Goal: Feedback & Contribution: Submit feedback/report problem

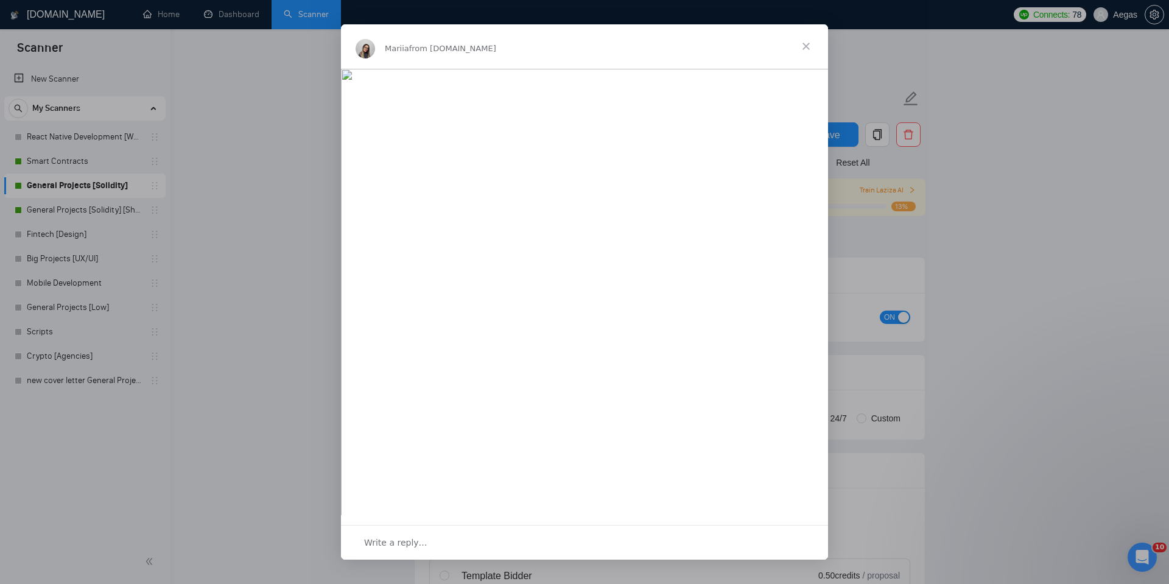
click at [803, 45] on span "Close" at bounding box center [806, 46] width 44 height 44
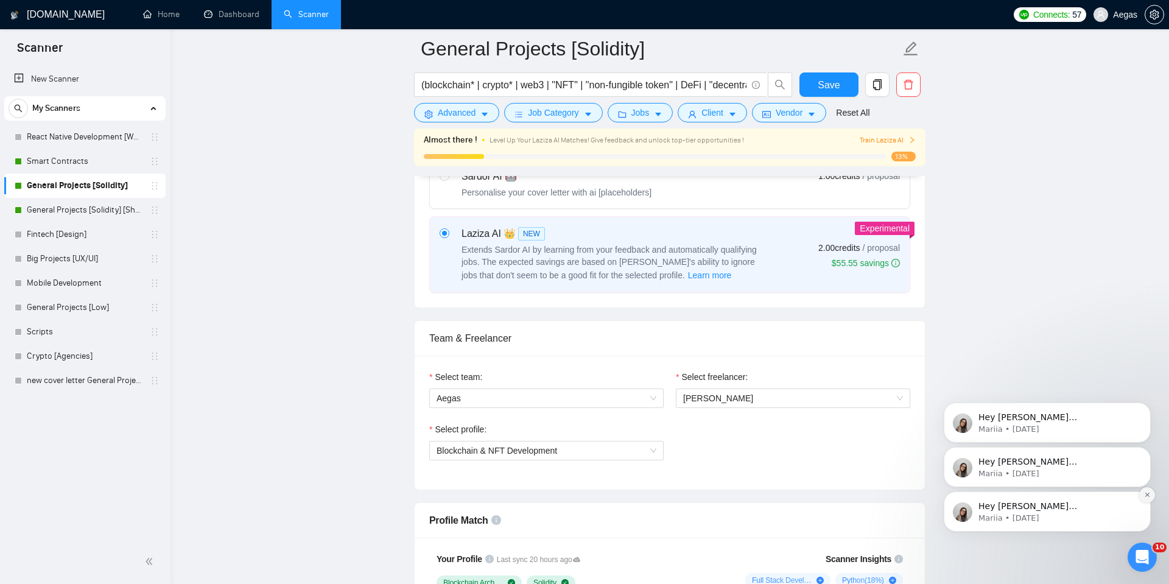
click at [1145, 491] on icon "Dismiss notification" at bounding box center [1147, 494] width 7 height 7
click at [1145, 493] on icon "Dismiss notification" at bounding box center [1147, 495] width 5 height 5
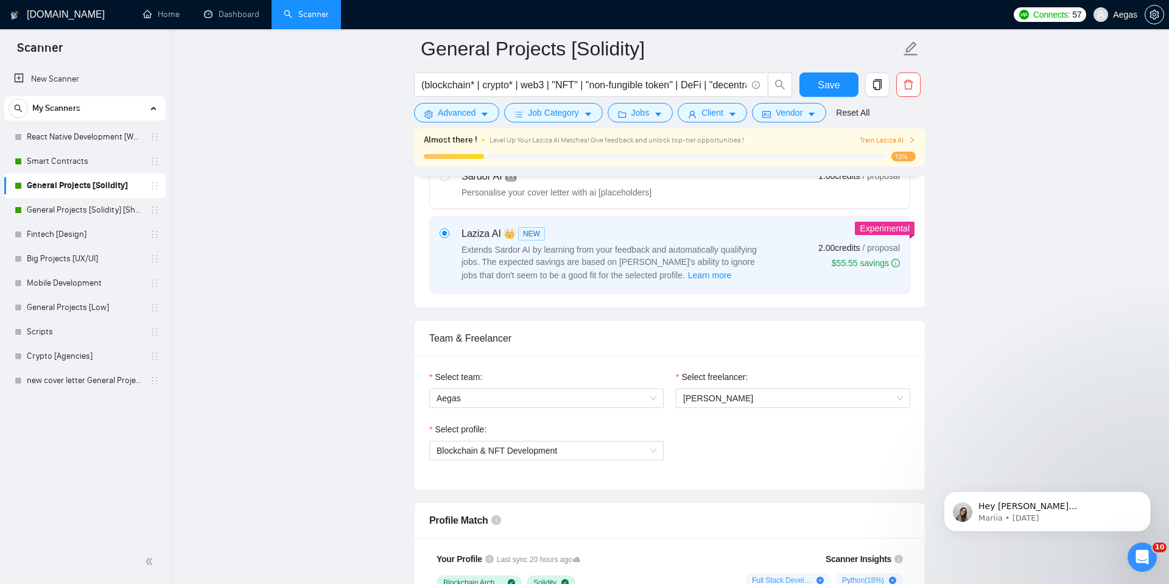
click at [1145, 493] on icon "Dismiss notification" at bounding box center [1147, 495] width 5 height 5
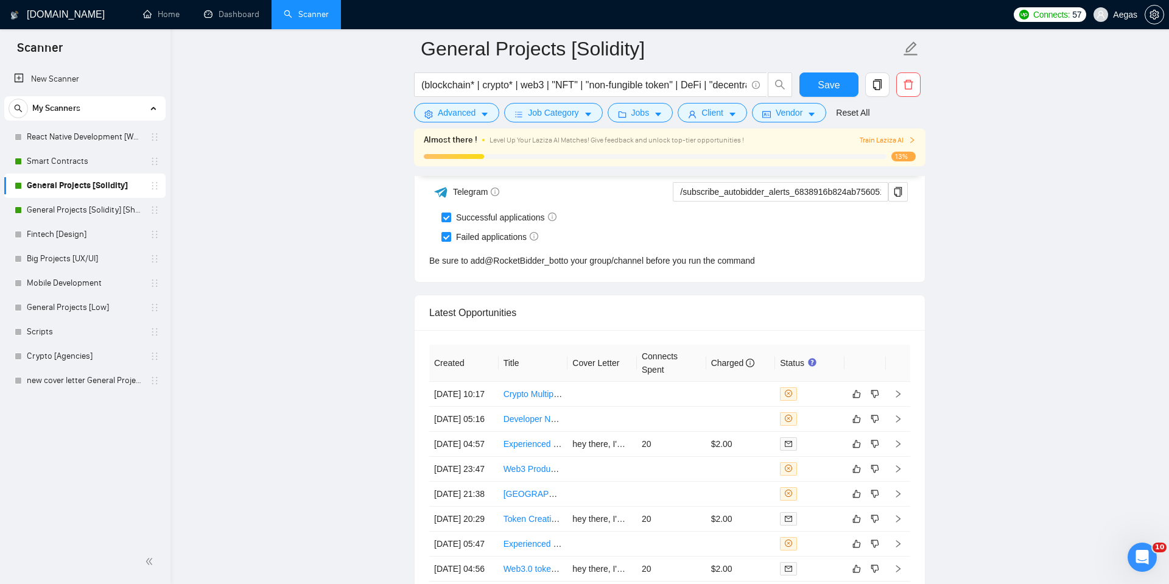
scroll to position [3169, 0]
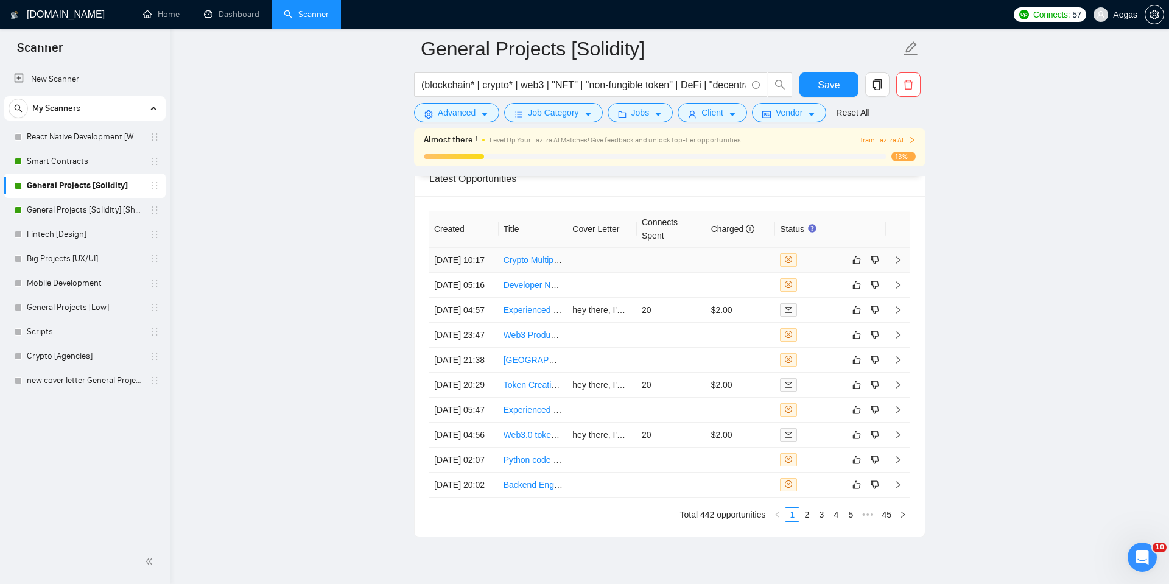
click at [811, 267] on div at bounding box center [810, 259] width 60 height 13
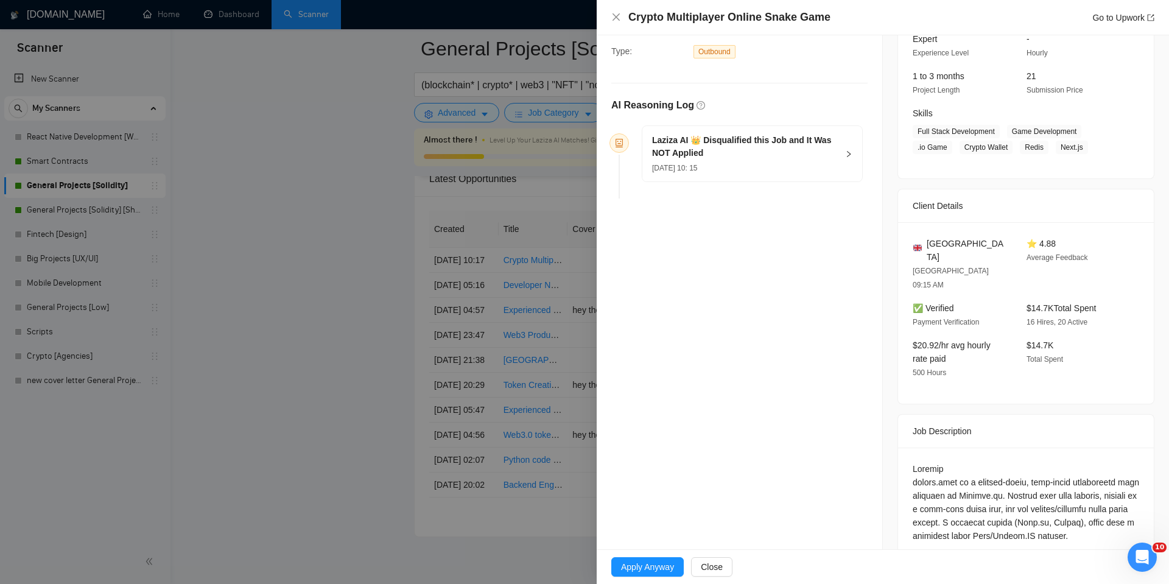
scroll to position [357, 0]
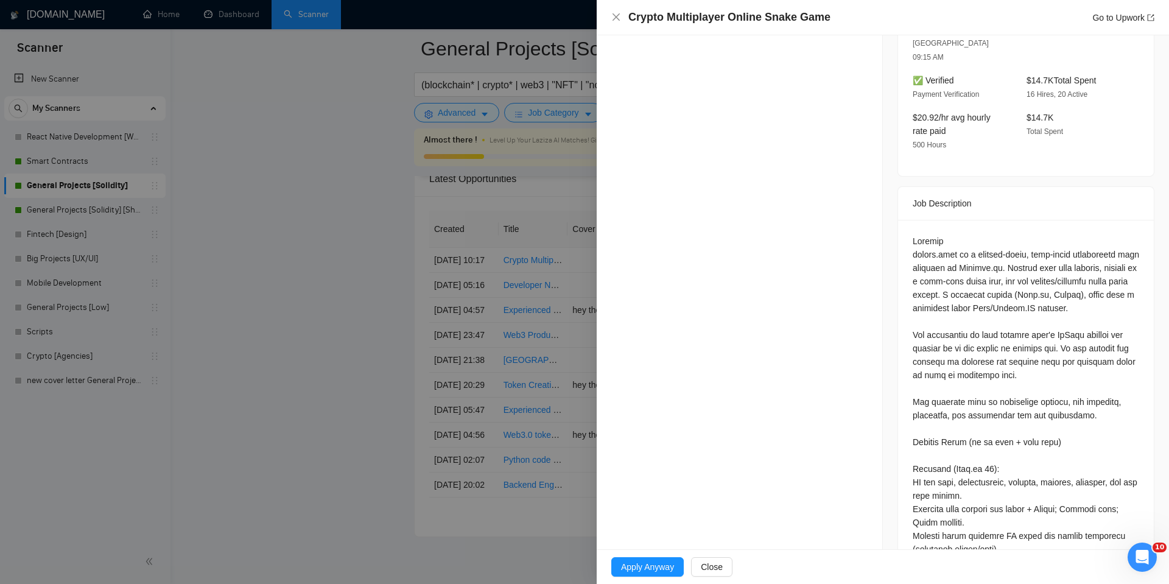
click at [493, 242] on div at bounding box center [584, 292] width 1169 height 584
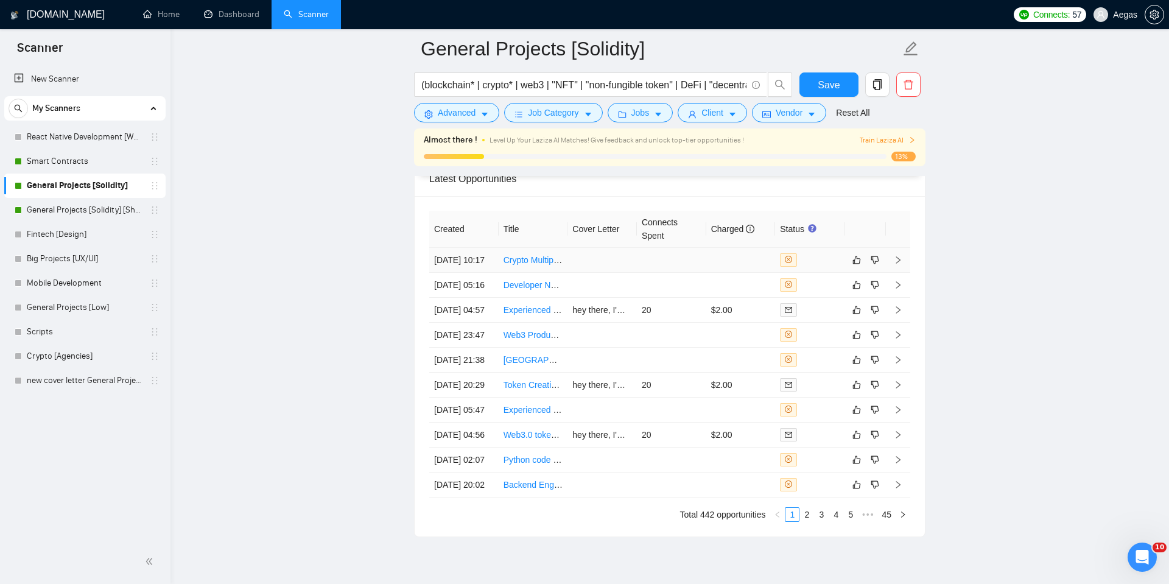
click at [813, 256] on td at bounding box center [809, 260] width 69 height 25
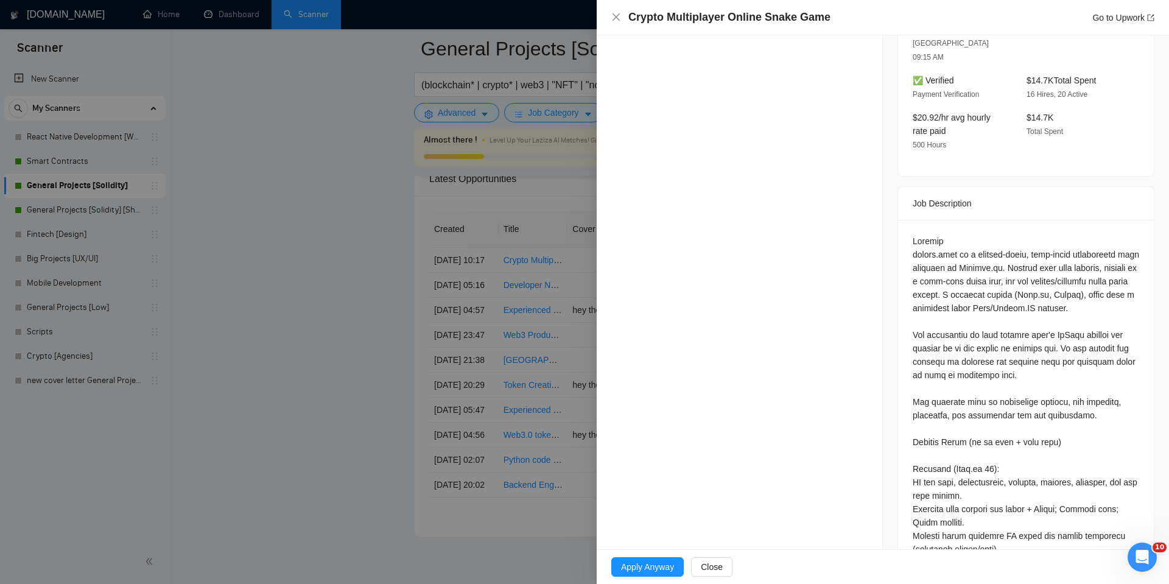
click at [557, 276] on div at bounding box center [584, 292] width 1169 height 584
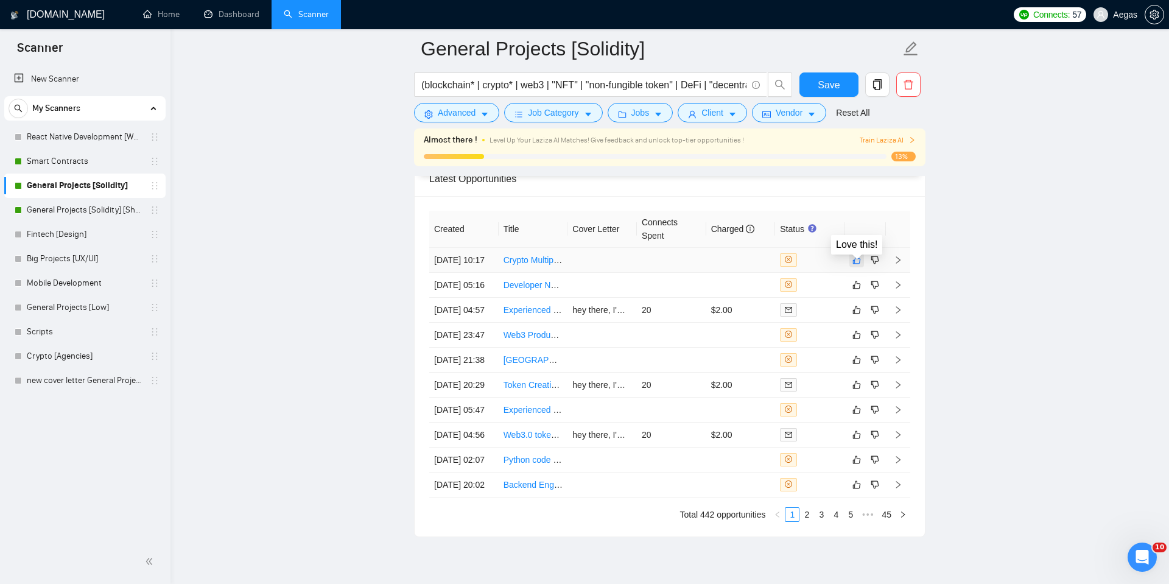
click at [862, 262] on button "button" at bounding box center [857, 260] width 15 height 15
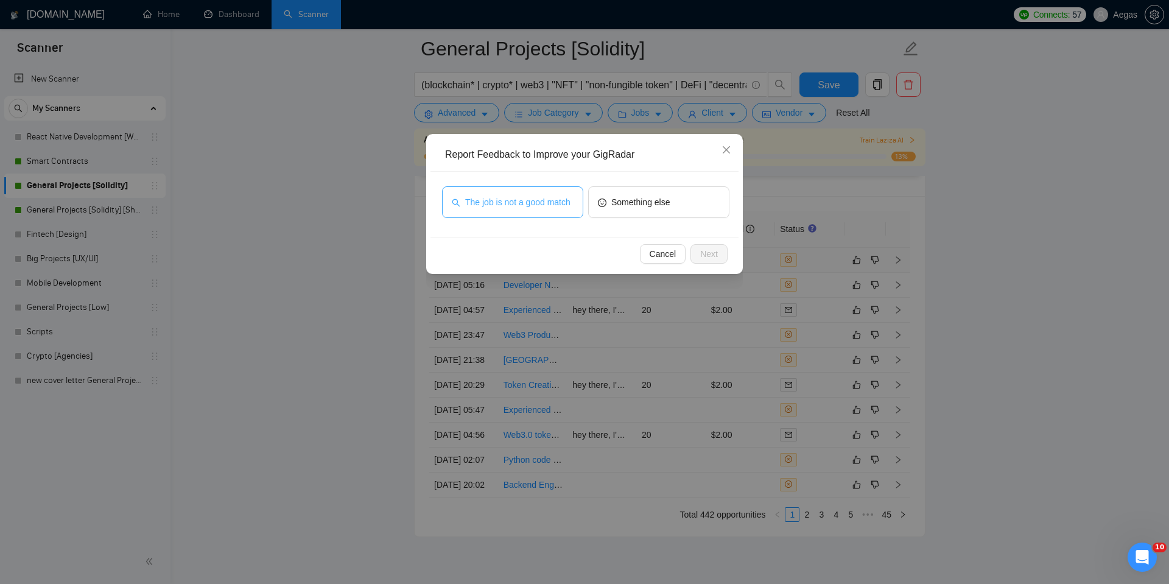
click at [569, 198] on span "The job is not a good match" at bounding box center [517, 201] width 105 height 13
click at [713, 253] on span "Next" at bounding box center [709, 253] width 18 height 13
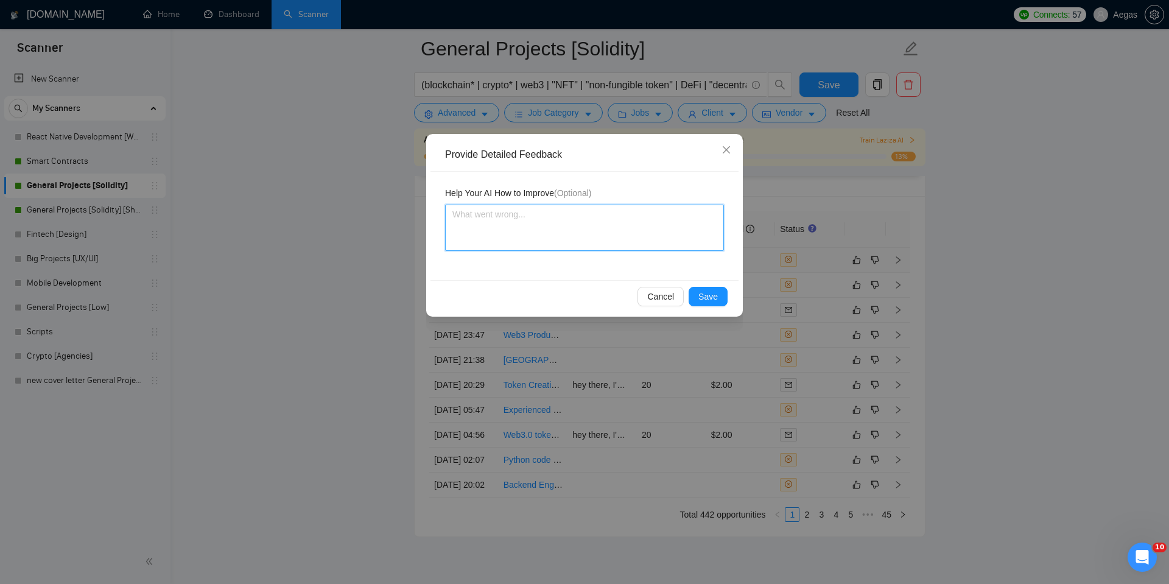
click at [686, 244] on textarea at bounding box center [584, 228] width 279 height 46
type textarea "W"
type textarea "We"
type textarea "We a"
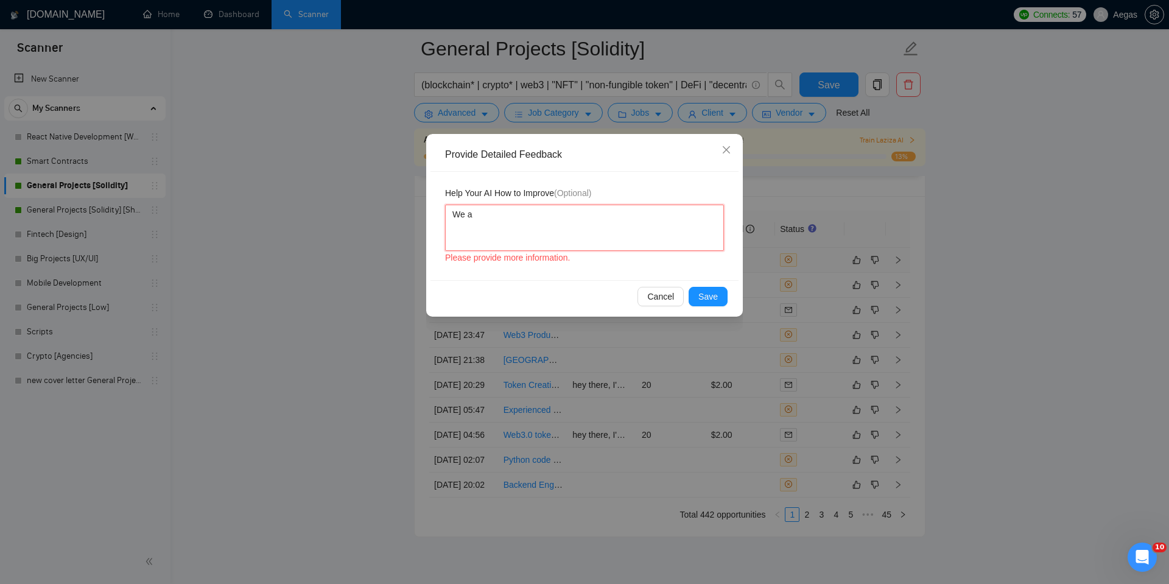
type textarea "We ar"
type textarea "We are"
type textarea "We are n"
type textarea "We are not"
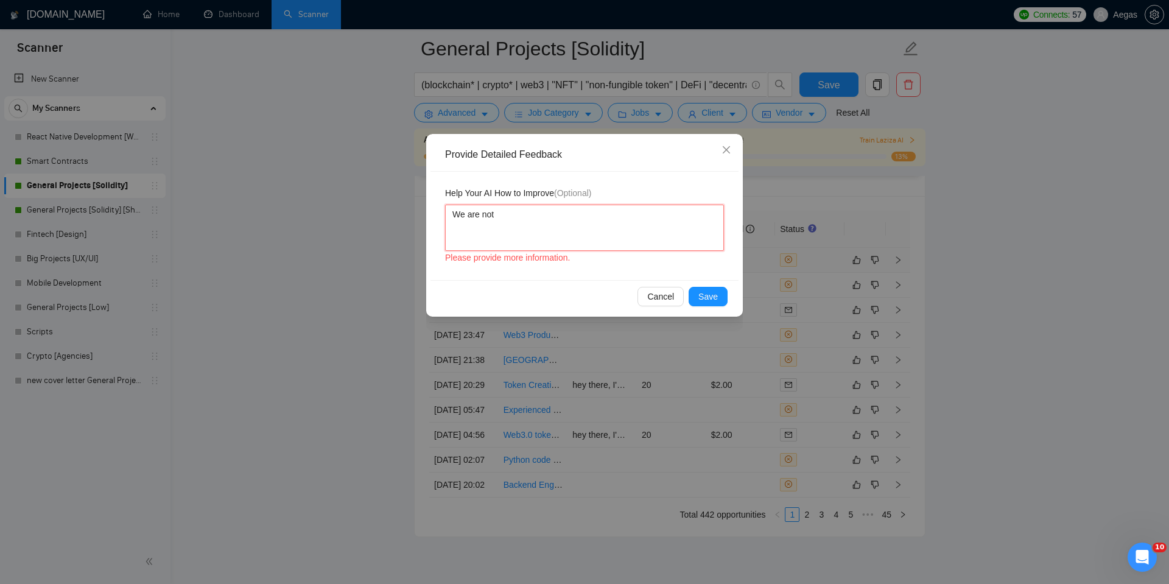
type textarea "We are not"
type textarea "We are not w"
type textarea "We are not wo"
type textarea "We are not wor"
type textarea "We are not work"
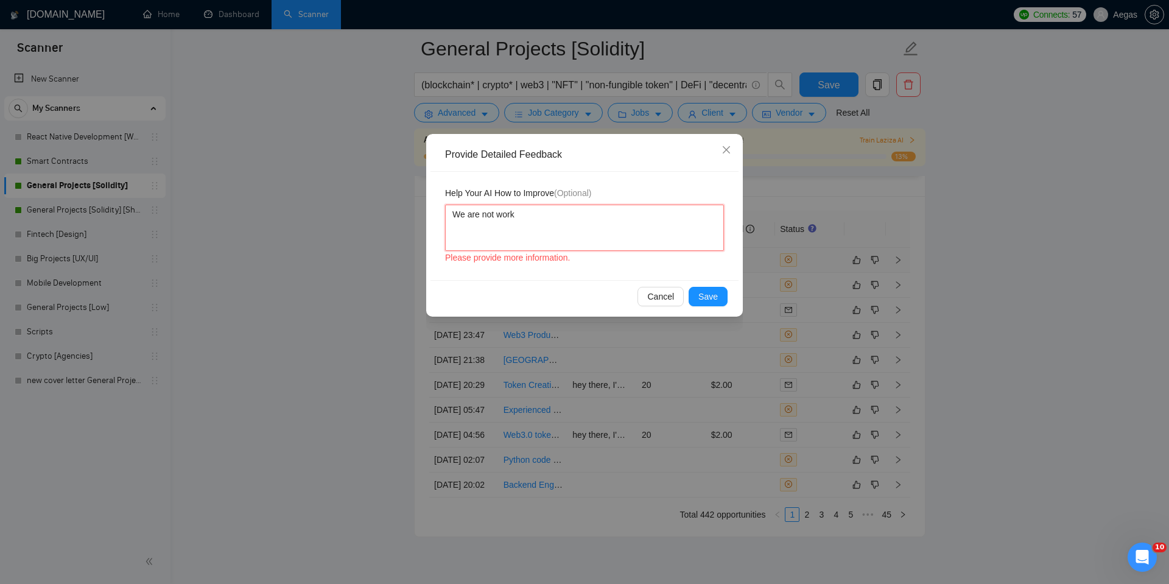
type textarea "We are not worki"
type textarea "We are not workin"
type textarea "We are not working"
type textarea "We are not working w"
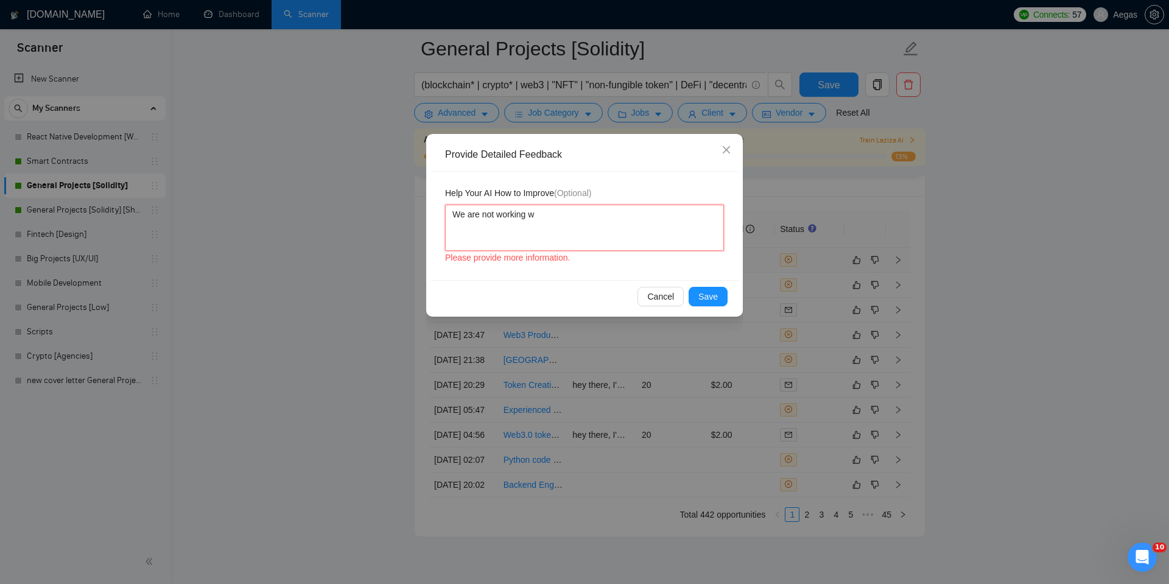
type textarea "We are not working wi"
type textarea "We are not working wit"
type textarea "We are not working with"
type textarea "We are not working with th"
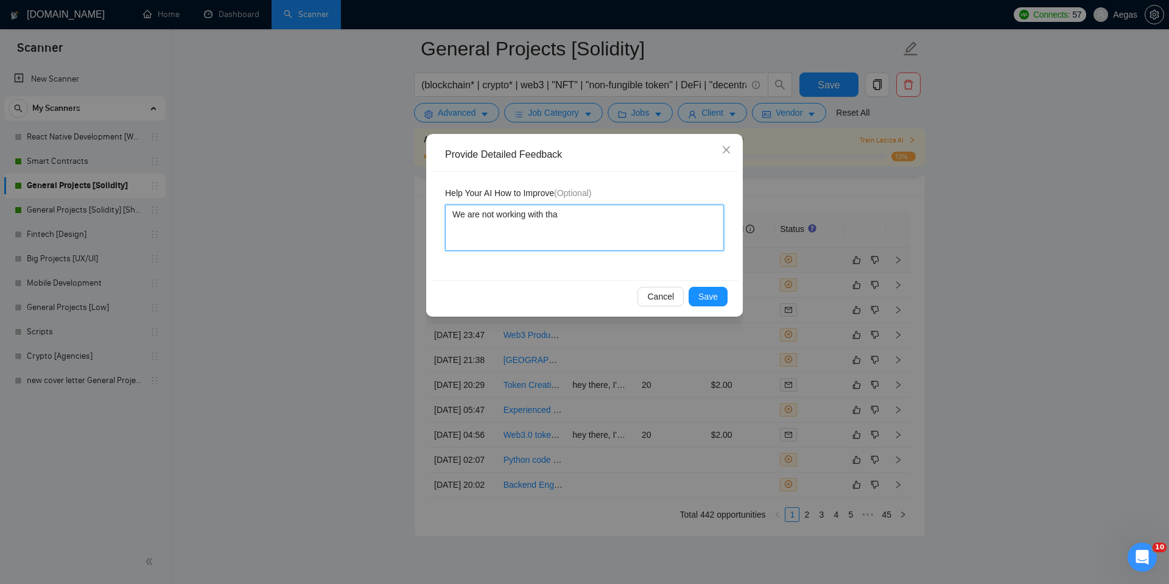
type textarea "We are not working with that"
type textarea "We are not working with that k"
type textarea "We are not working with that ki"
type textarea "We are not working with that kin"
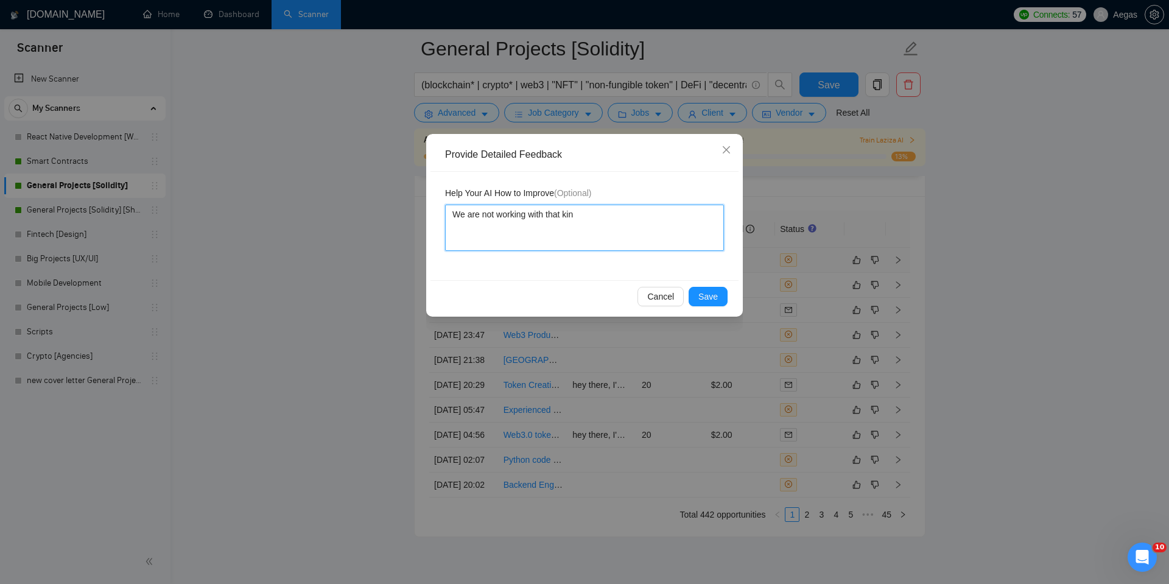
type textarea "We are not working with that kind"
type textarea "We are not working with that kind o"
type textarea "We are not working with that kind of"
type textarea "We are not working with that kind of g"
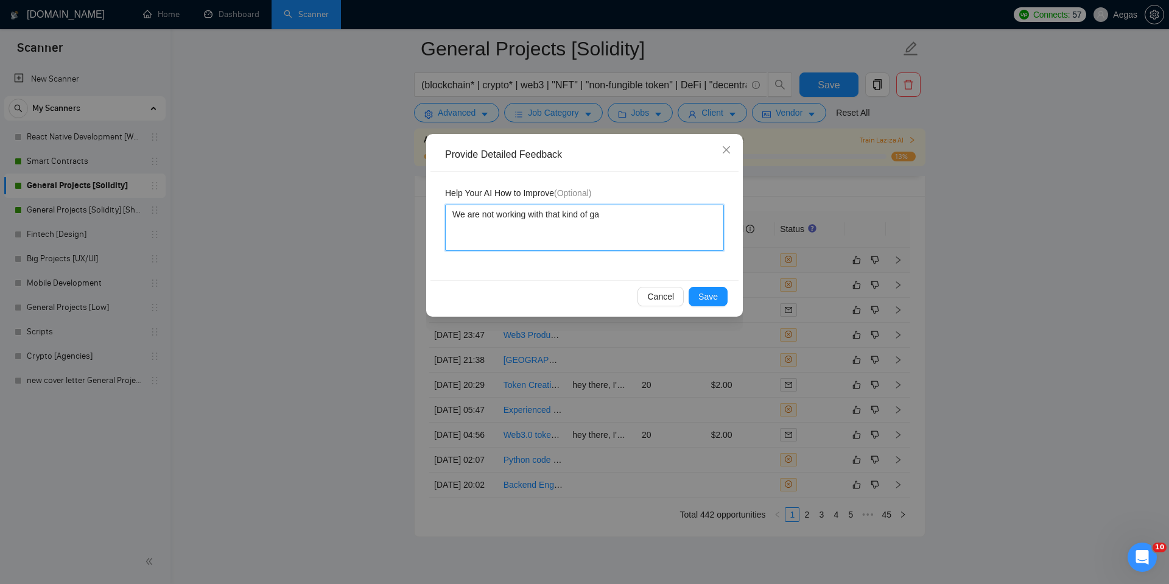
type textarea "We are not working with that kind of gam"
type textarea "We are not working with that kind of game"
type textarea "We are not working with that kind of games"
click at [703, 297] on span "Save" at bounding box center [708, 296] width 19 height 13
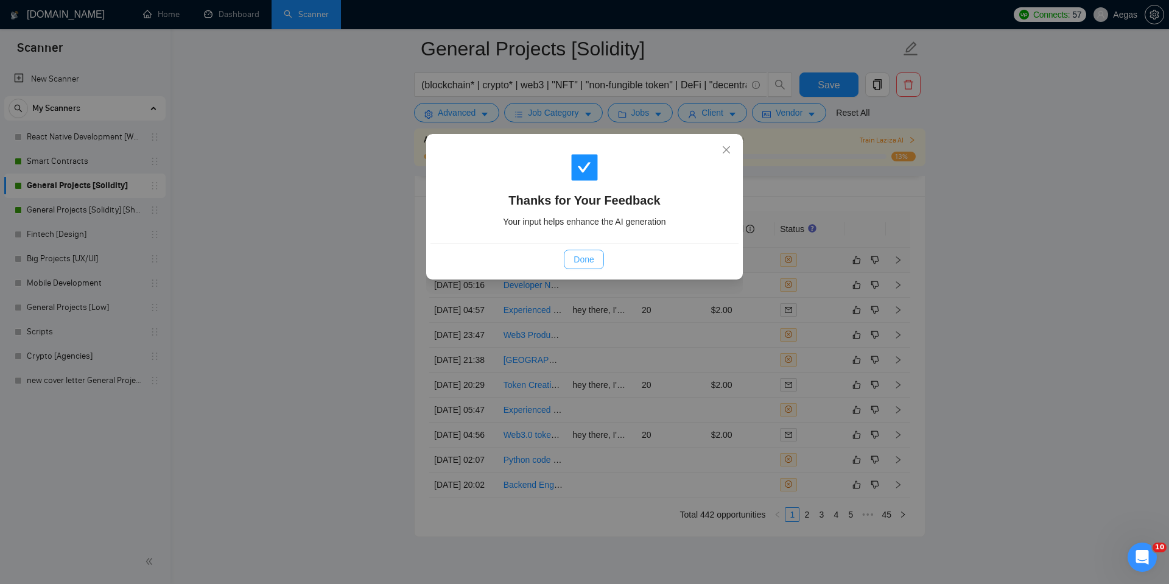
click at [589, 264] on span "Done" at bounding box center [584, 259] width 20 height 13
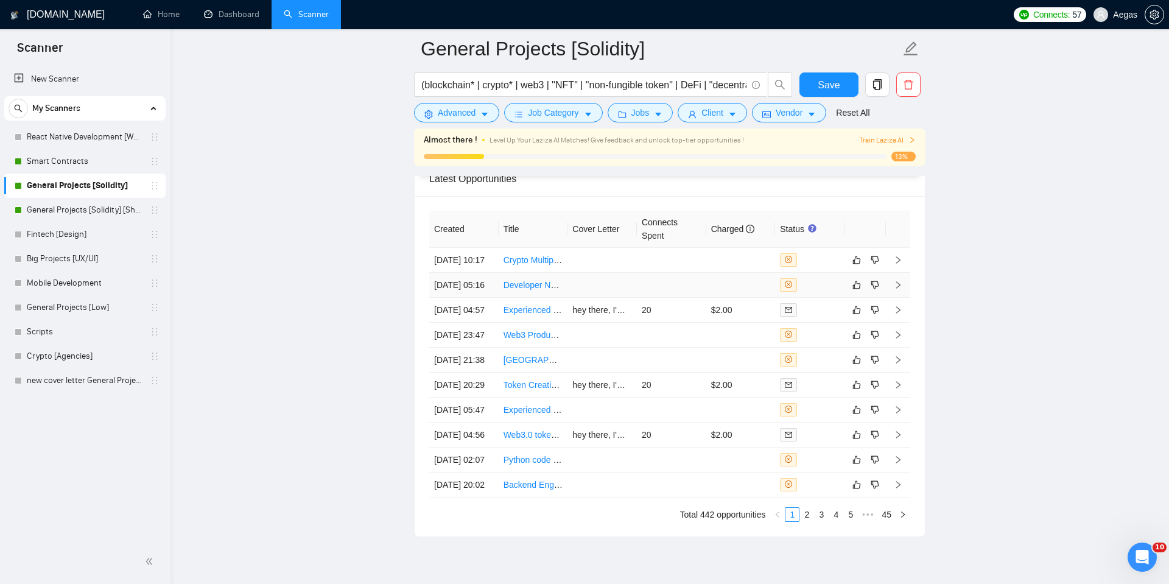
click at [839, 292] on div at bounding box center [810, 284] width 60 height 13
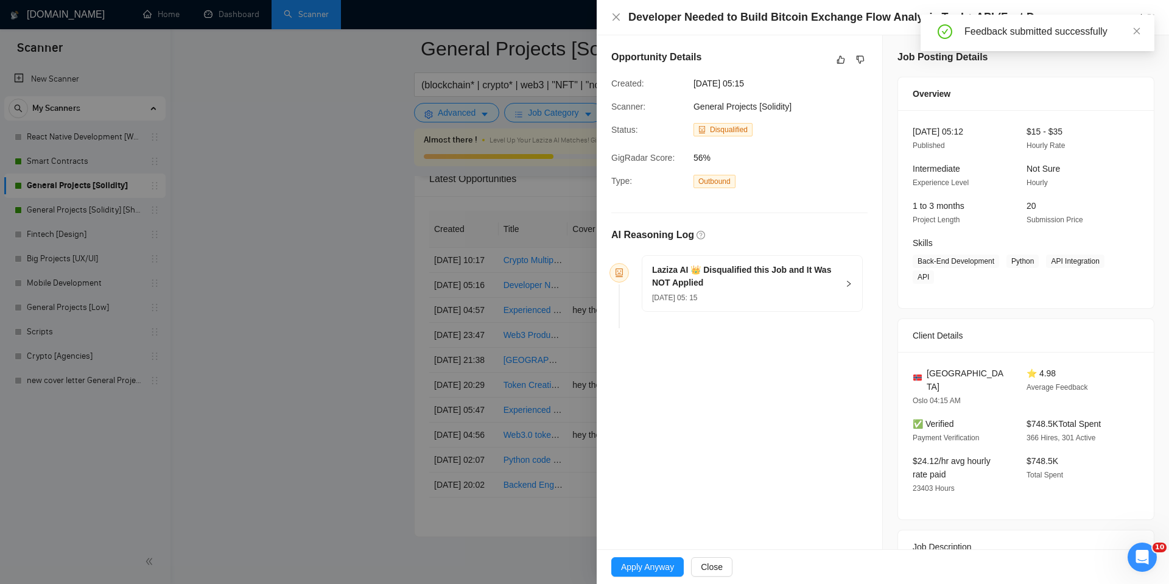
click at [406, 232] on div at bounding box center [584, 292] width 1169 height 584
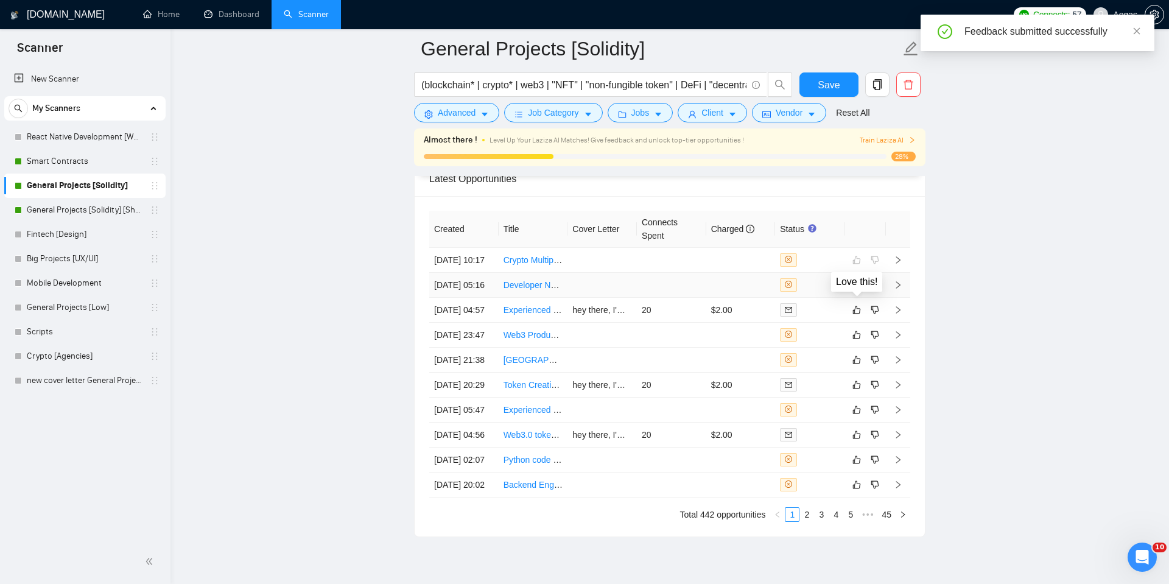
click at [857, 290] on icon "like" at bounding box center [857, 285] width 9 height 10
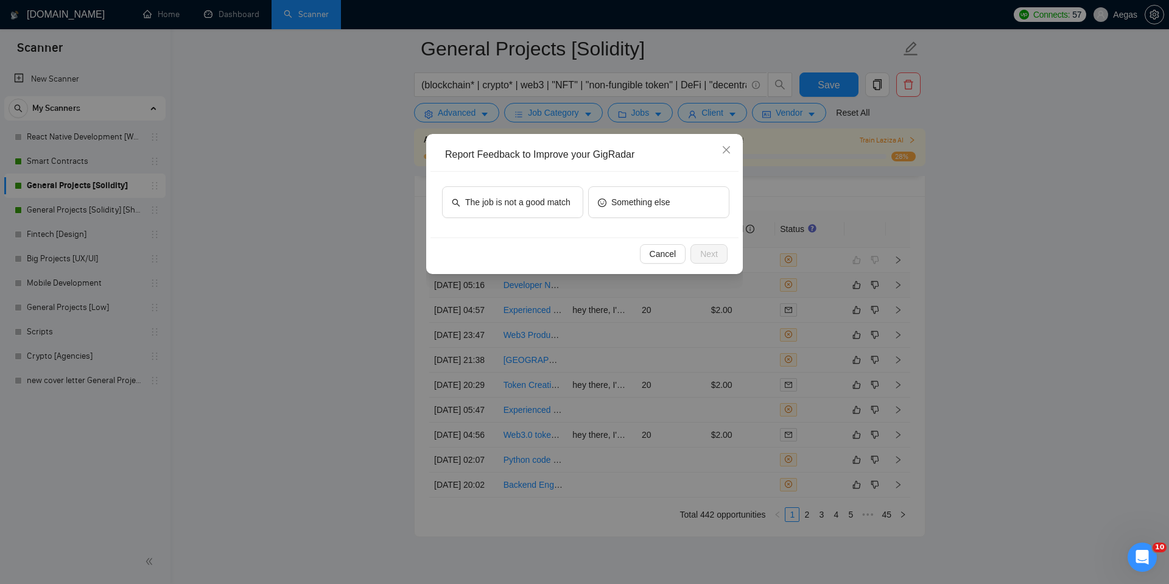
click at [515, 221] on div "The job is not a good match" at bounding box center [512, 204] width 141 height 37
click at [516, 207] on span "The job is not a good match" at bounding box center [517, 201] width 105 height 13
click at [713, 255] on span "Next" at bounding box center [709, 253] width 18 height 13
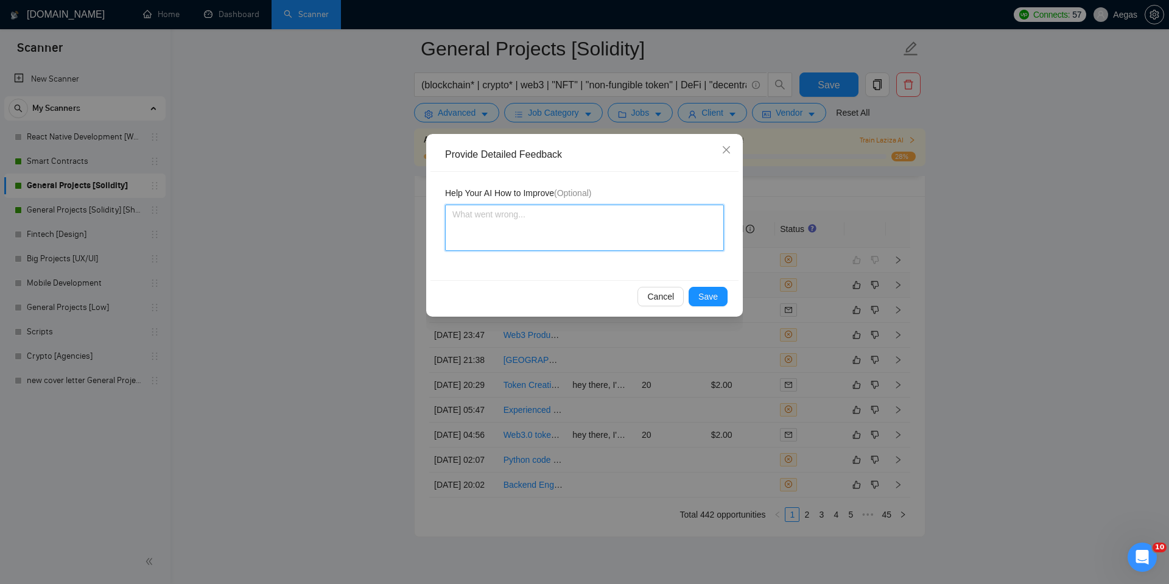
click at [663, 224] on textarea at bounding box center [584, 228] width 279 height 46
type textarea "W"
type textarea "We"
type textarea "We a"
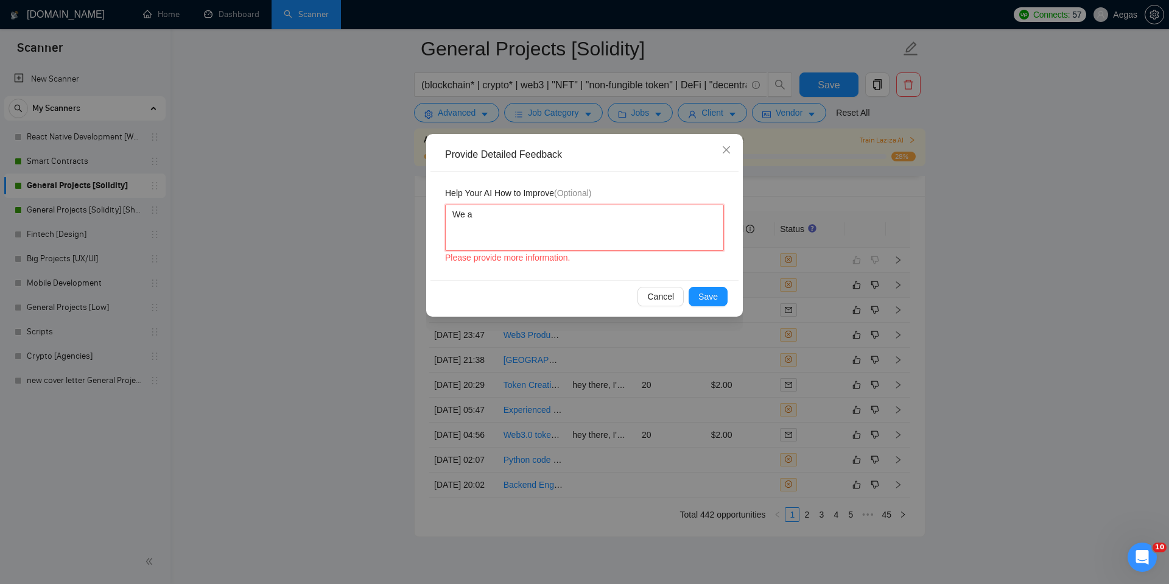
type textarea "We ar"
type textarea "We are"
type textarea "We are n"
type textarea "We are no"
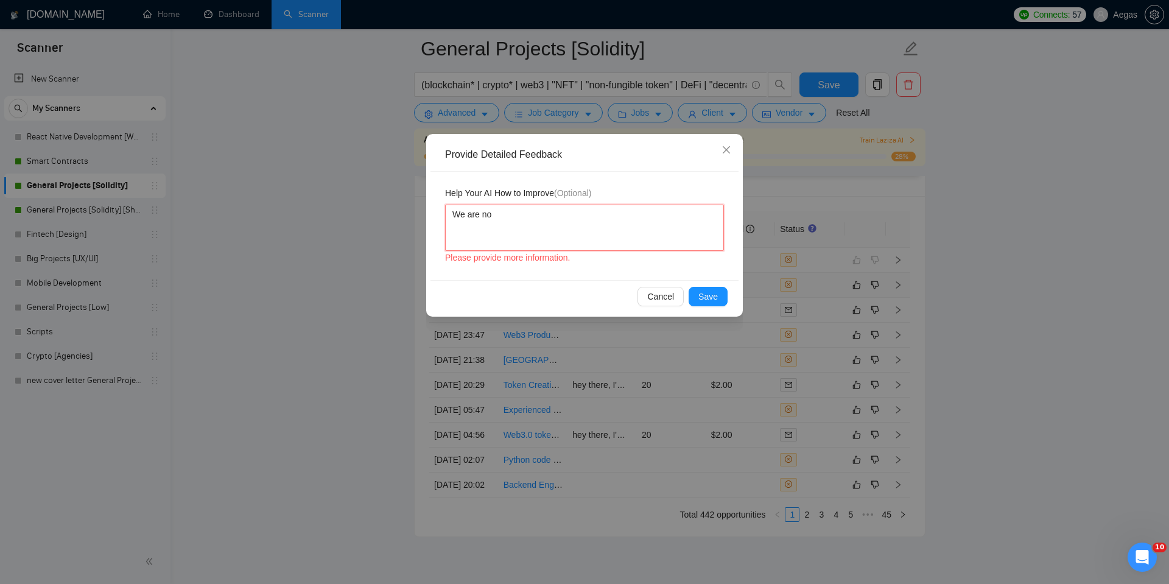
type textarea "We are not"
type textarea "We are not w"
type textarea "We are not wr"
type textarea "We are not w"
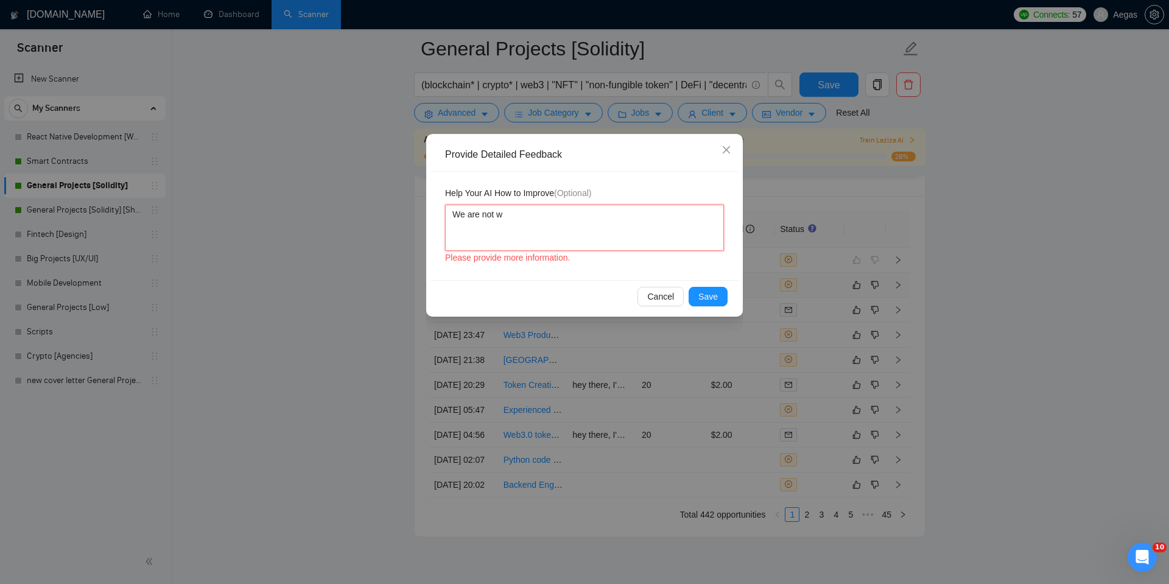
type textarea "We are not wo"
type textarea "We are not wor"
type textarea "We are not work"
type textarea "We are not worki"
type textarea "We are not workig"
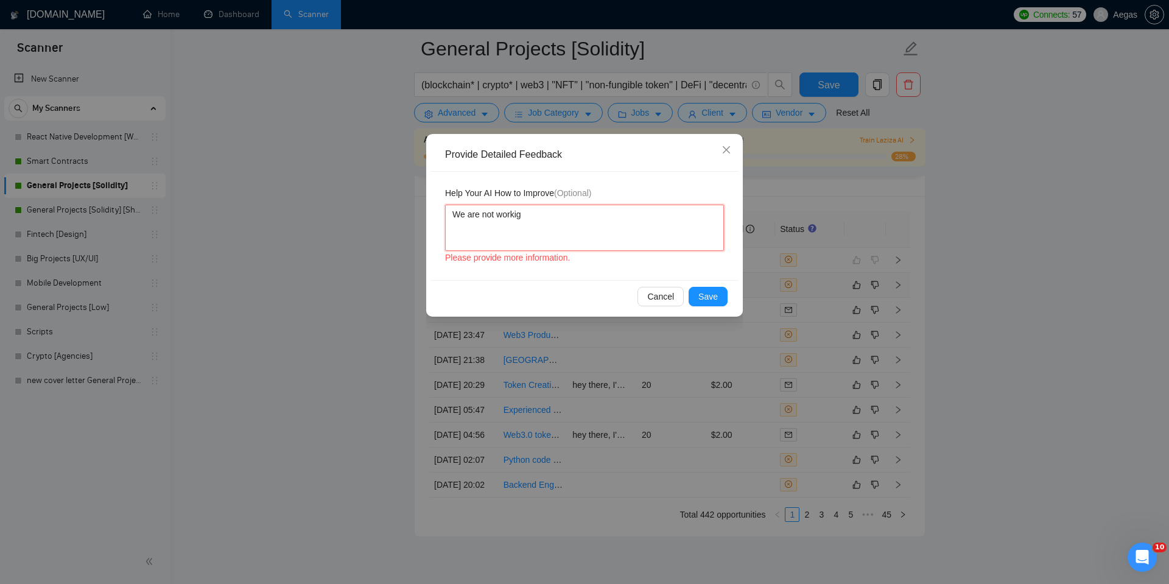
type textarea "We are not worki"
type textarea "We are not workin"
type textarea "We are not working"
type textarea "We are not working w"
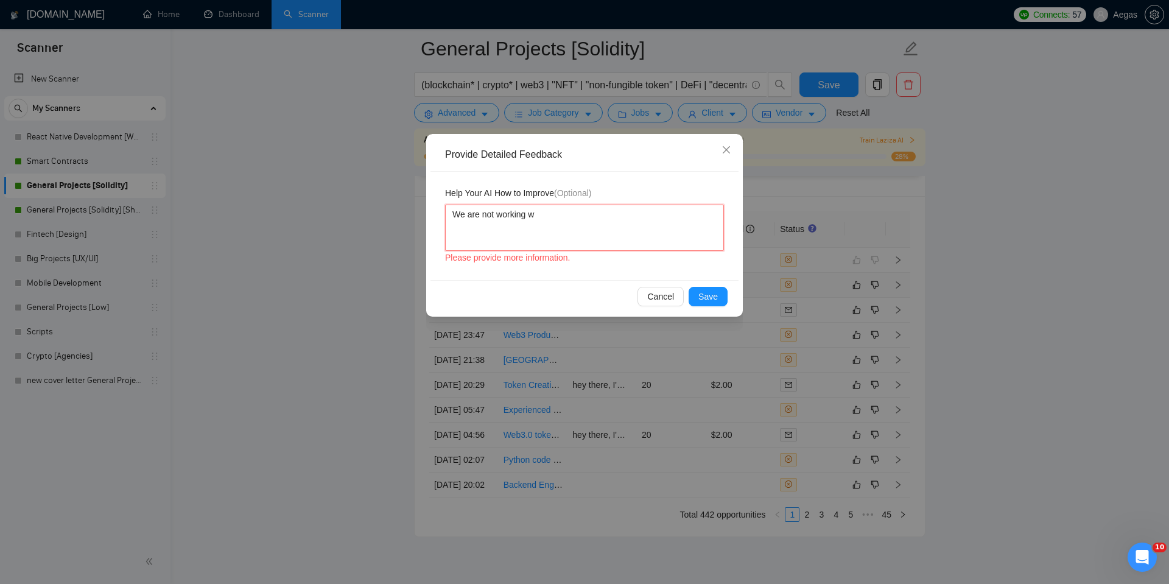
type textarea "We are not working wi"
type textarea "We are not working wit"
type textarea "We are not working with"
type textarea "We are not working with B"
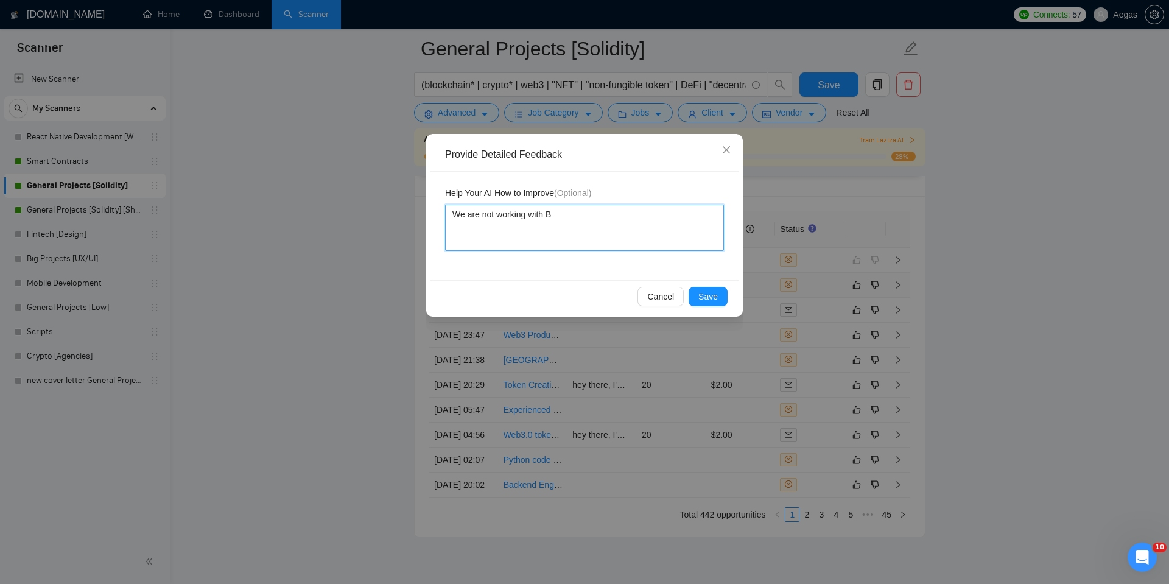
type textarea "We are not working with Bi"
type textarea "We are not working with Bit"
type textarea "We are not working with Bitc"
type textarea "We are not working with Bitco"
type textarea "We are not working with Bitcoi"
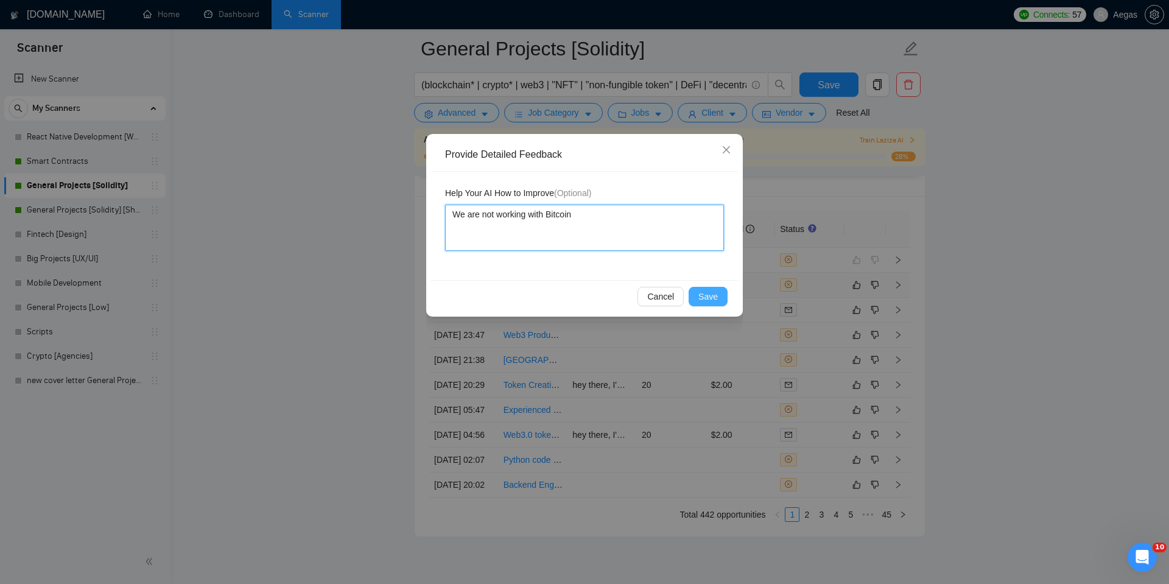
type textarea "We are not working with Bitcoin"
click at [702, 287] on button "Save" at bounding box center [708, 296] width 39 height 19
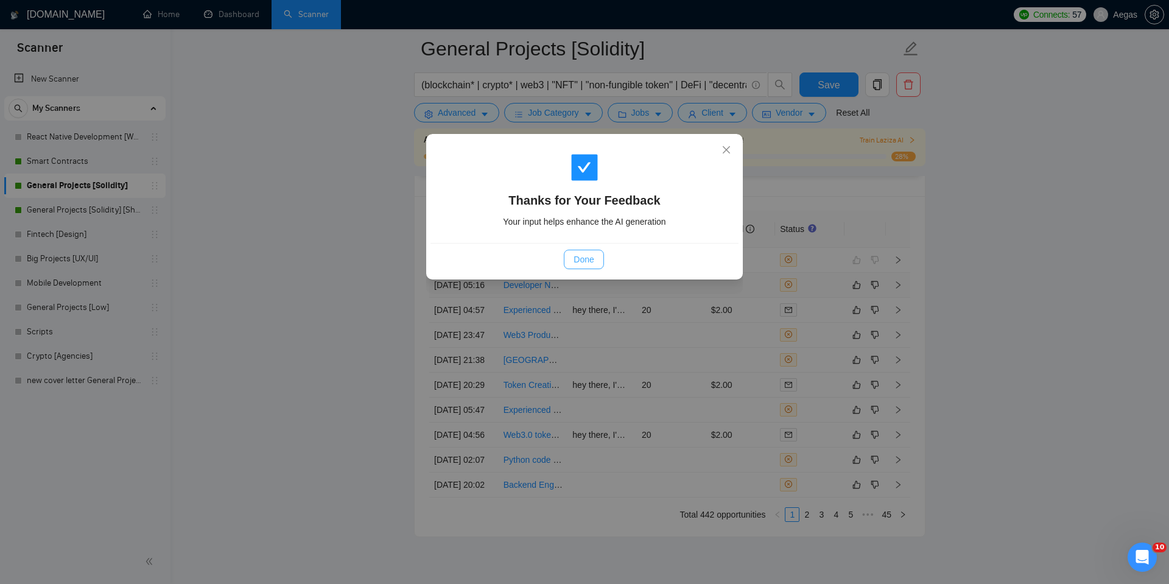
click at [597, 259] on button "Done" at bounding box center [584, 259] width 40 height 19
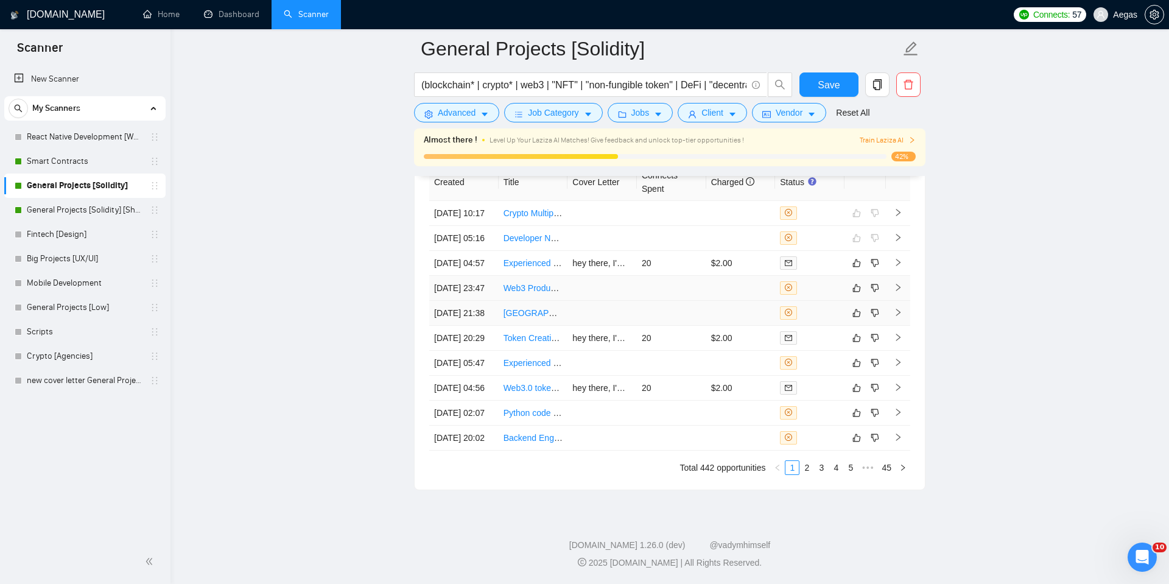
scroll to position [3211, 0]
click at [812, 301] on td at bounding box center [809, 313] width 69 height 25
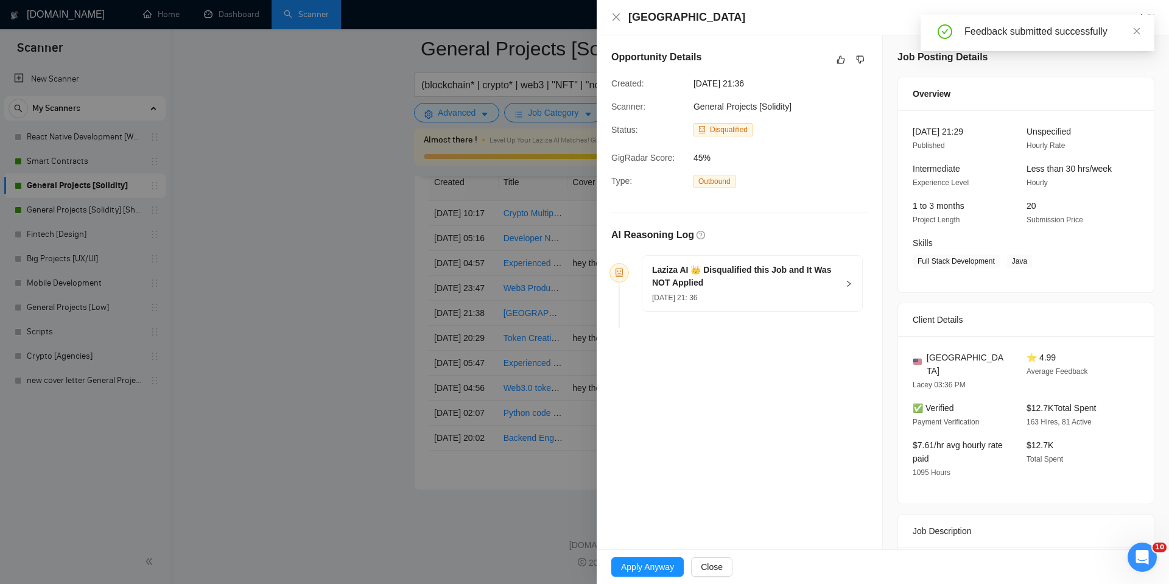
click at [541, 255] on div at bounding box center [584, 292] width 1169 height 584
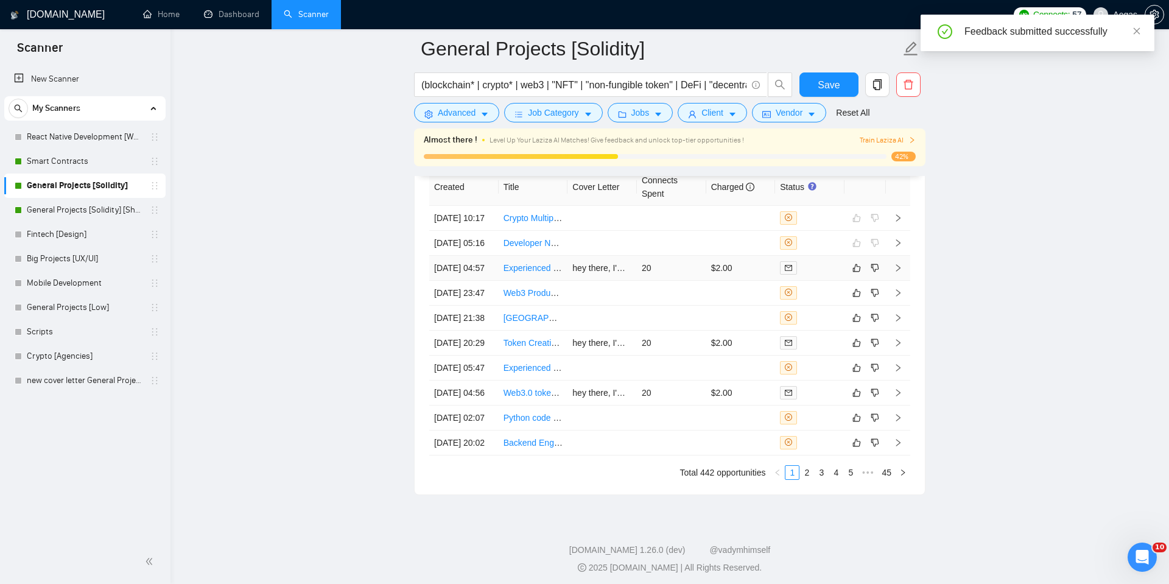
click at [825, 281] on td at bounding box center [809, 268] width 69 height 25
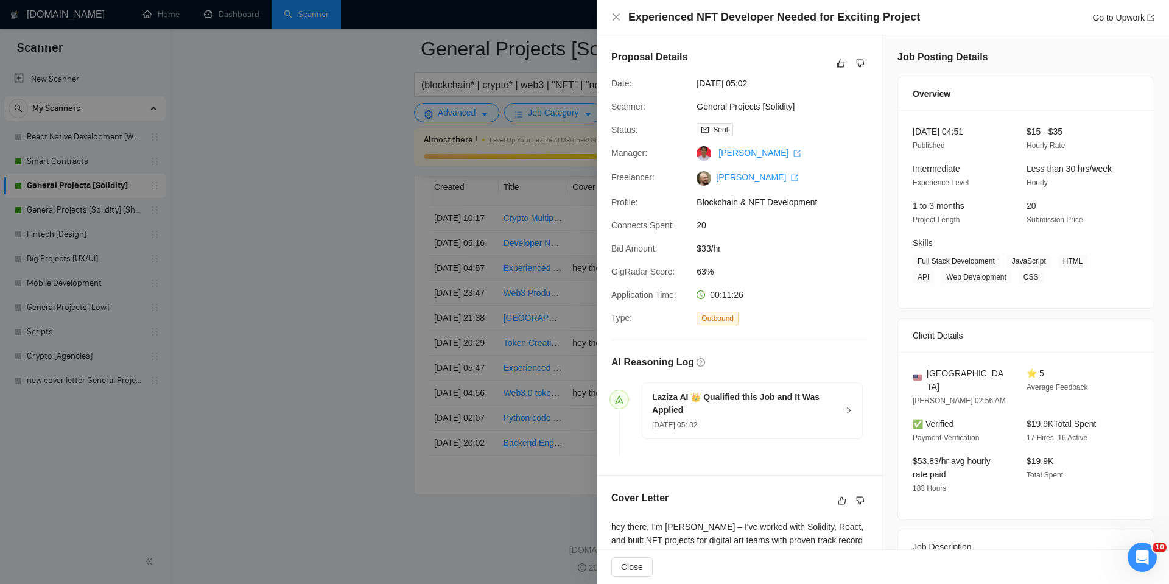
scroll to position [231, 0]
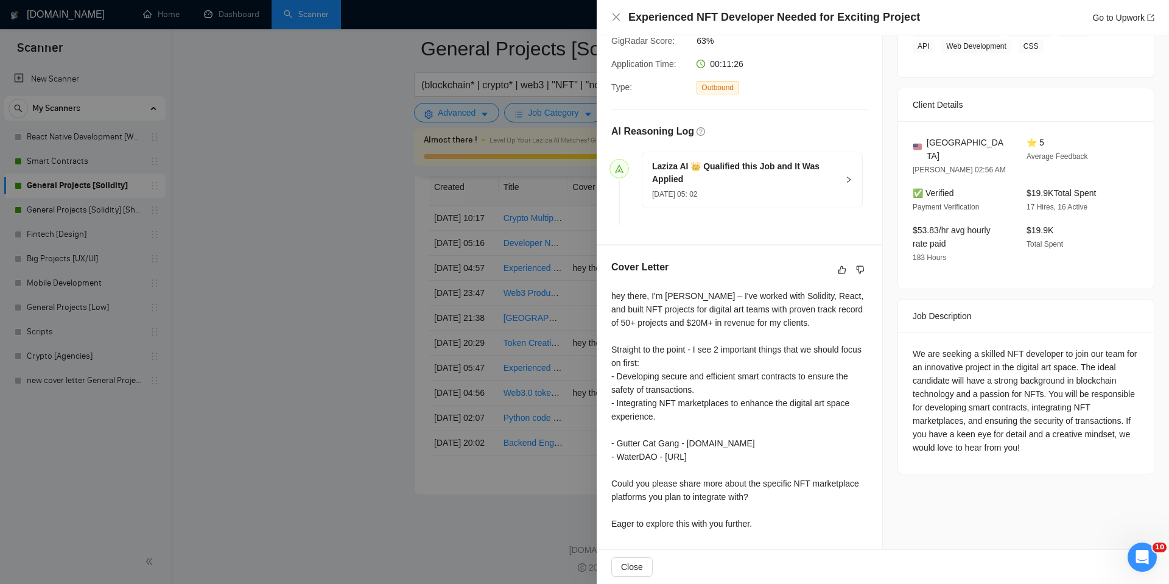
click at [530, 318] on div at bounding box center [584, 292] width 1169 height 584
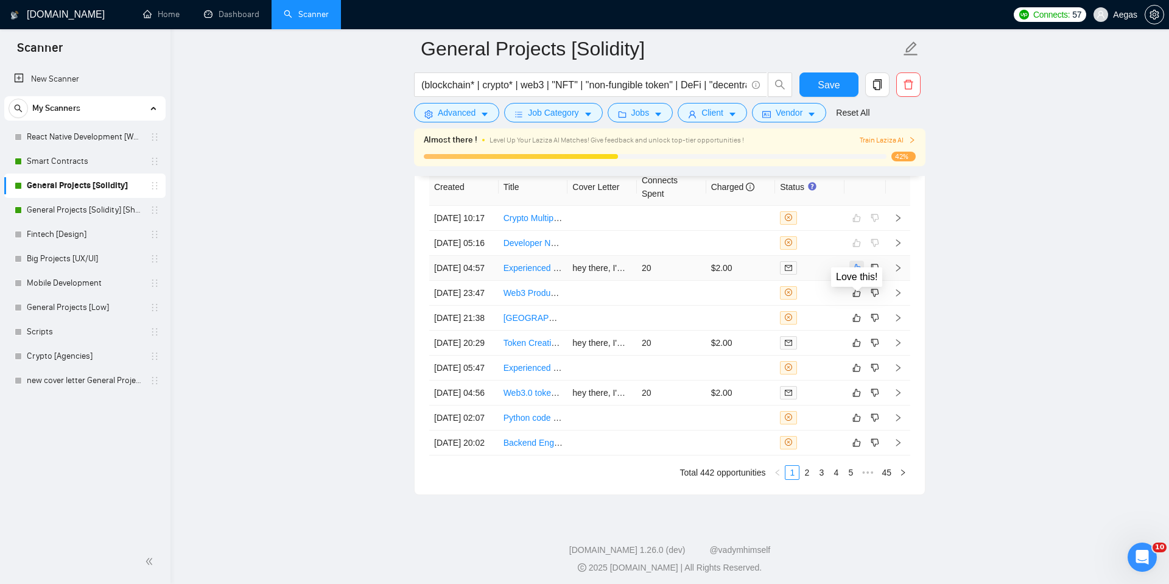
click at [856, 272] on icon "like" at bounding box center [857, 268] width 8 height 8
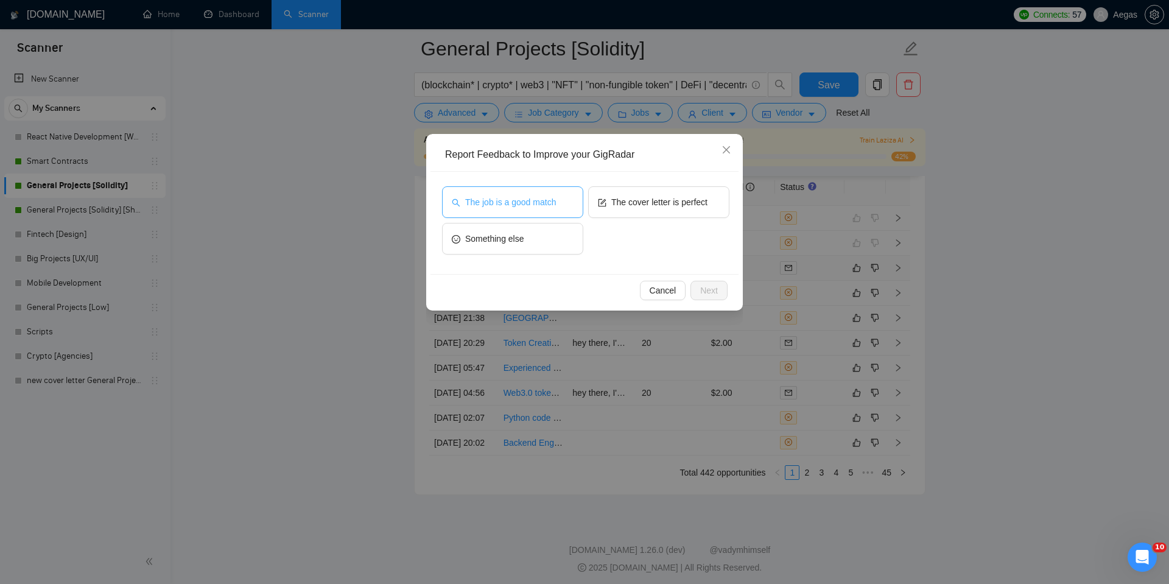
click at [551, 213] on button "The job is a good match" at bounding box center [512, 202] width 141 height 32
click at [694, 285] on button "Next" at bounding box center [709, 290] width 37 height 19
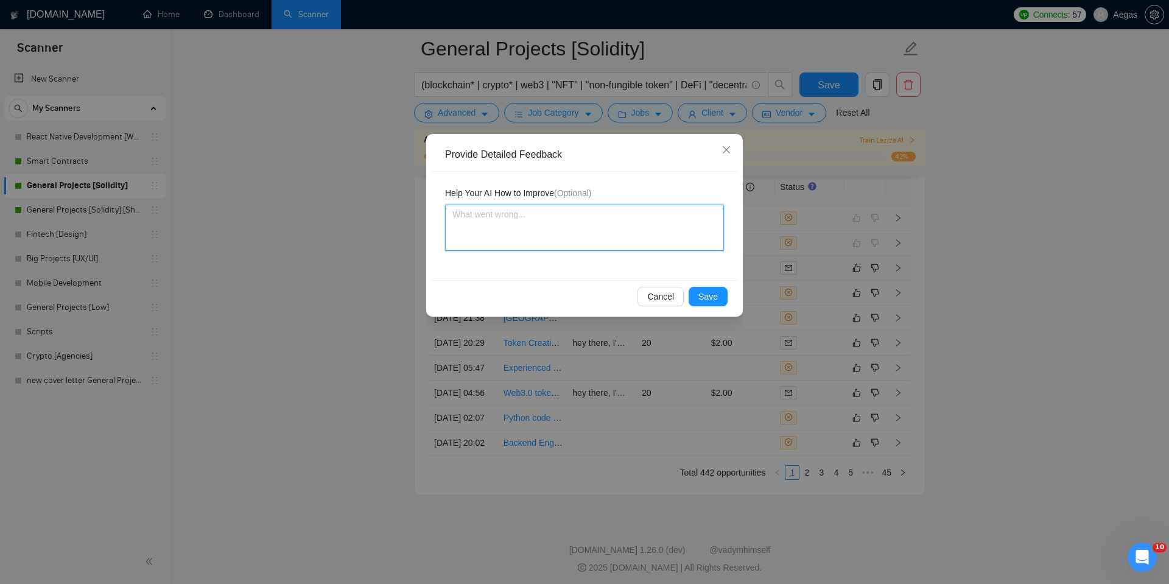
click at [664, 239] on textarea at bounding box center [584, 228] width 279 height 46
type textarea "I"
type textarea "In"
type textarea "Ind"
type textarea "Inde"
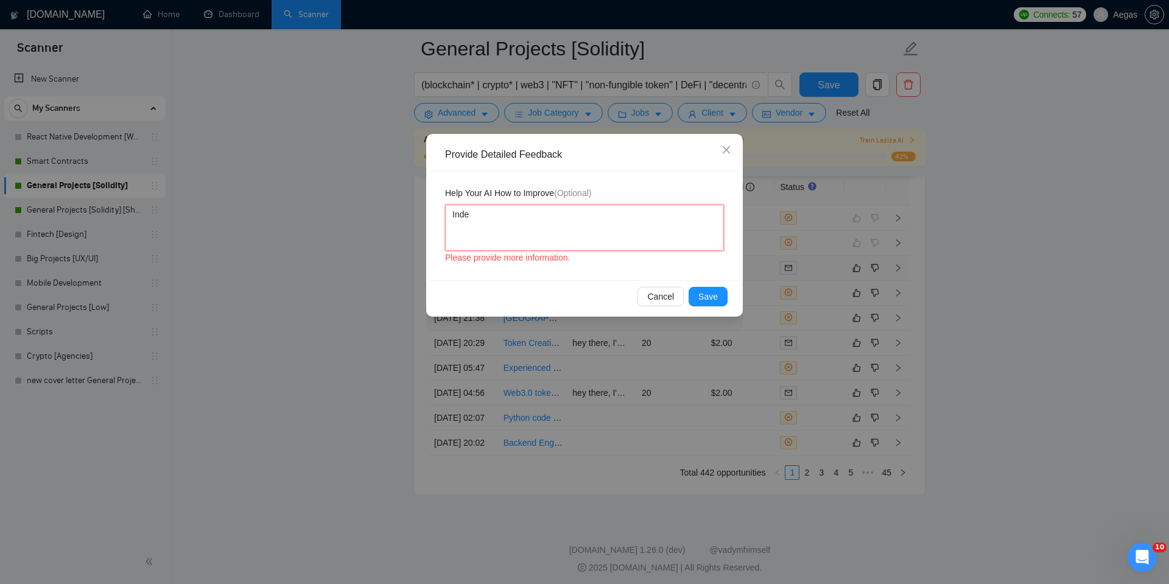
type textarea "Indee"
type textarea "Indeed"
type textarea "Indeed,"
type textarea "Indeed, I"
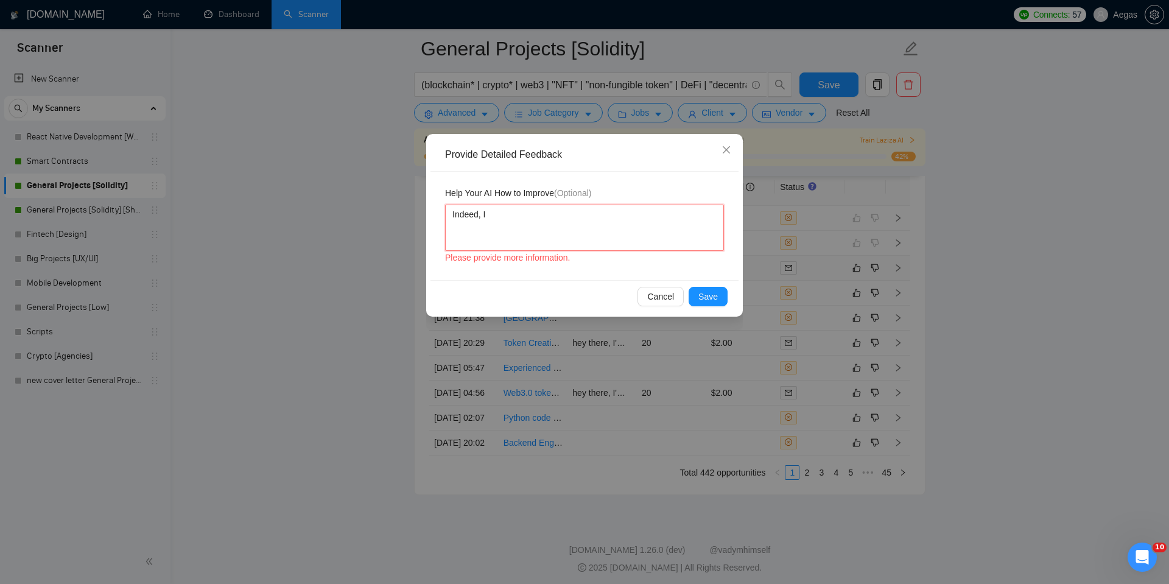
type textarea "Indeed, I'"
type textarea "Indeed, I'm"
type textarea "Indeed, I'm w"
type textarea "Indeed, I'm wo"
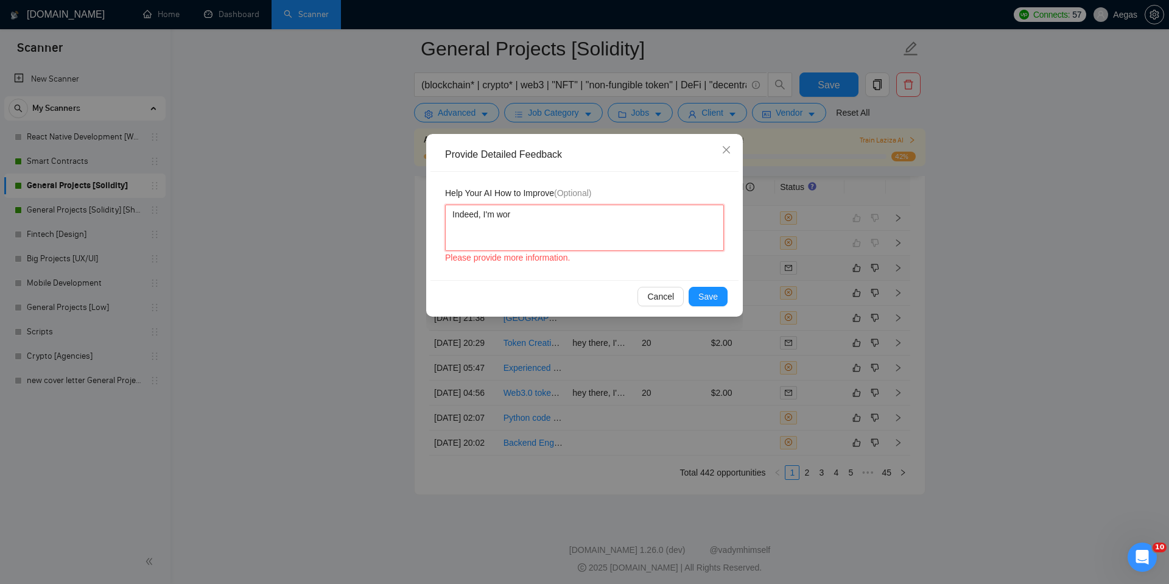
type textarea "Indeed, I'm work"
type textarea "Indeed, I'm worki"
type textarea "Indeed, I'm working"
type textarea "Indeed, I'm working w"
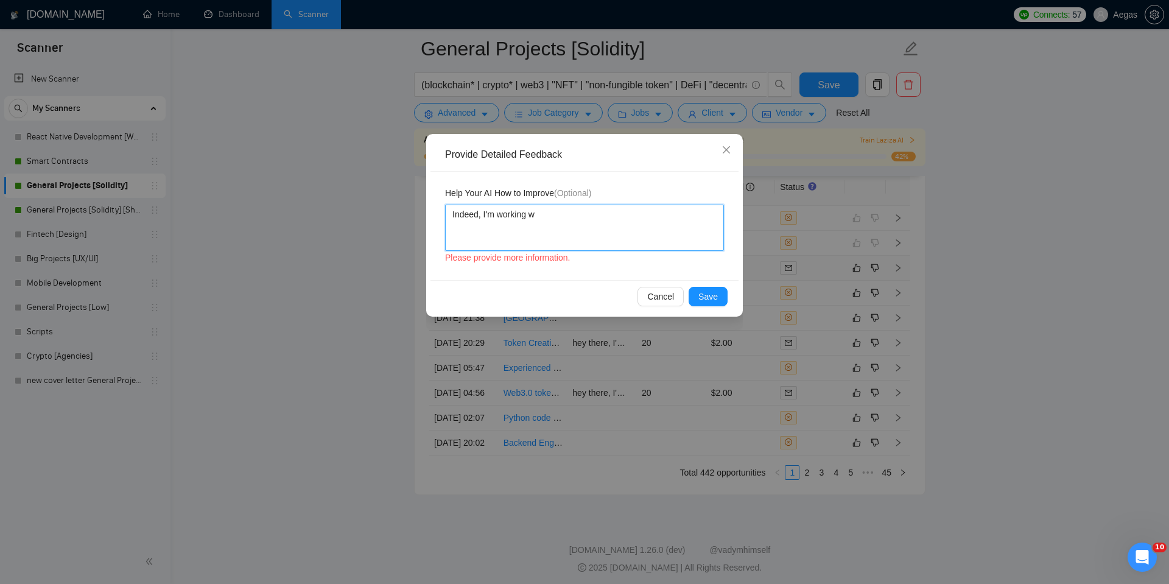
type textarea "Indeed, I'm working wi"
type textarea "Indeed, I'm working wit"
type textarea "Indeed, I'm working with"
type textarea "Indeed, I'm working with N"
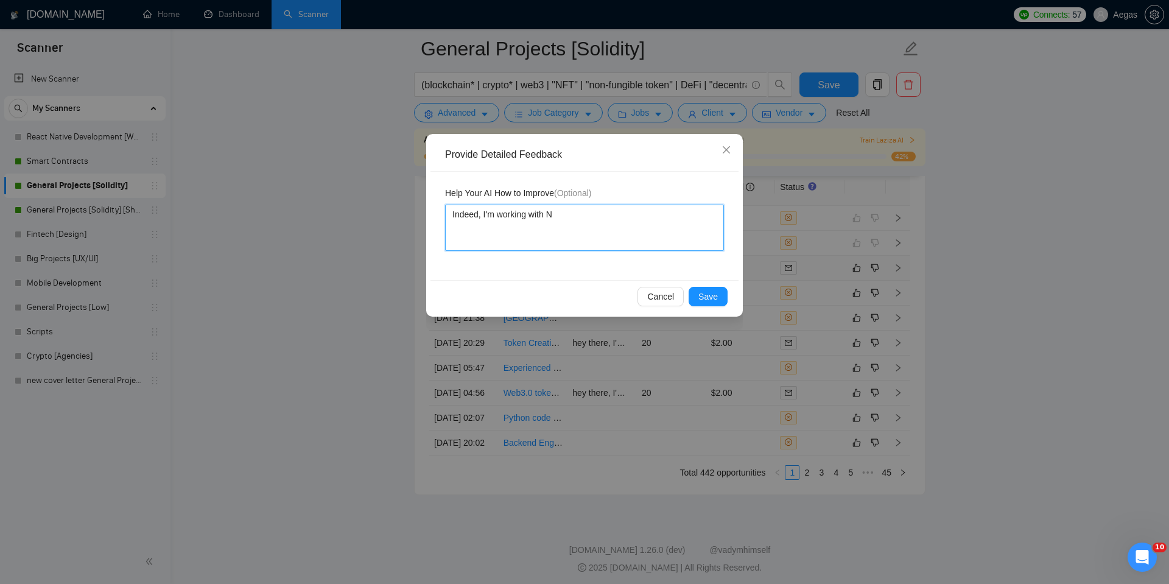
type textarea "Indeed, I'm working with NF"
type textarea "Indeed, I'm working with NFT"
type textarea "Indeed, I'm working with NFTs"
click at [699, 286] on div "Cancel Save" at bounding box center [585, 296] width 308 height 32
click at [699, 290] on span "Save" at bounding box center [708, 296] width 19 height 13
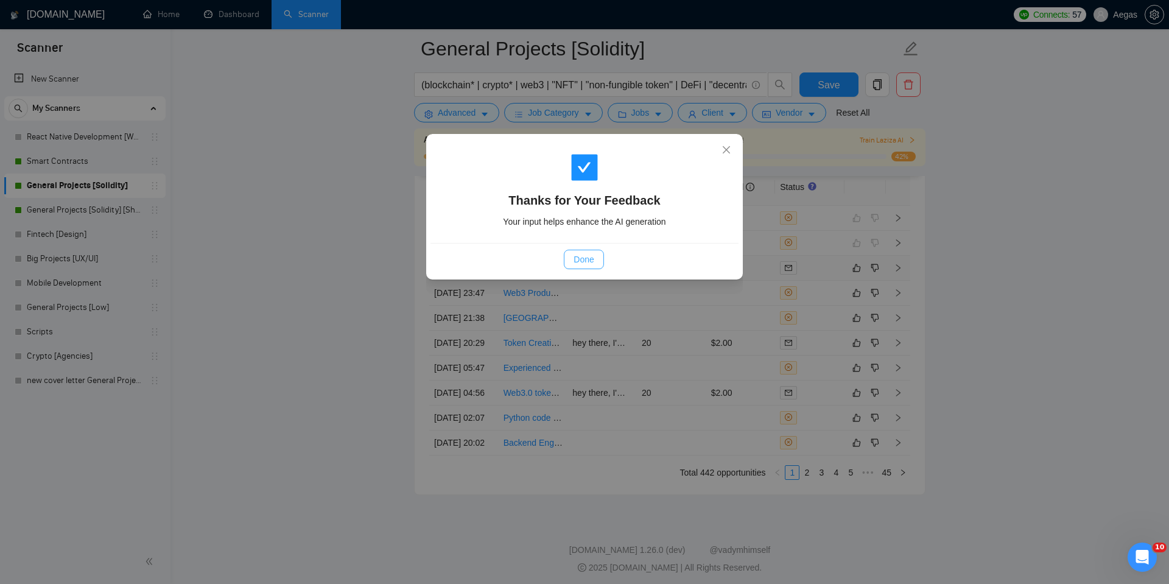
click at [586, 264] on span "Done" at bounding box center [584, 259] width 20 height 13
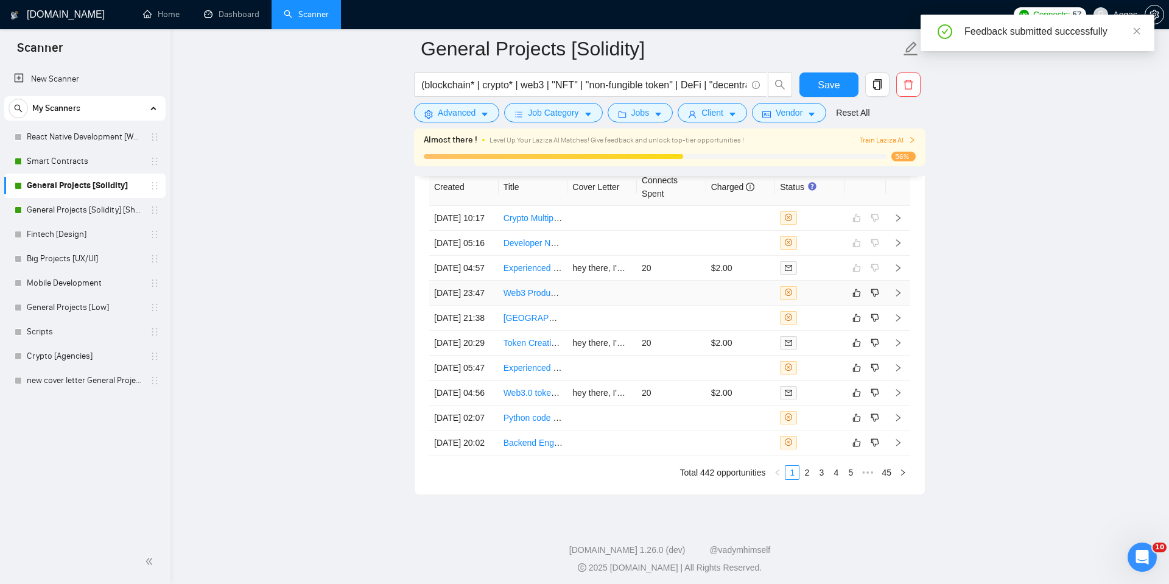
click at [813, 300] on div at bounding box center [810, 292] width 60 height 13
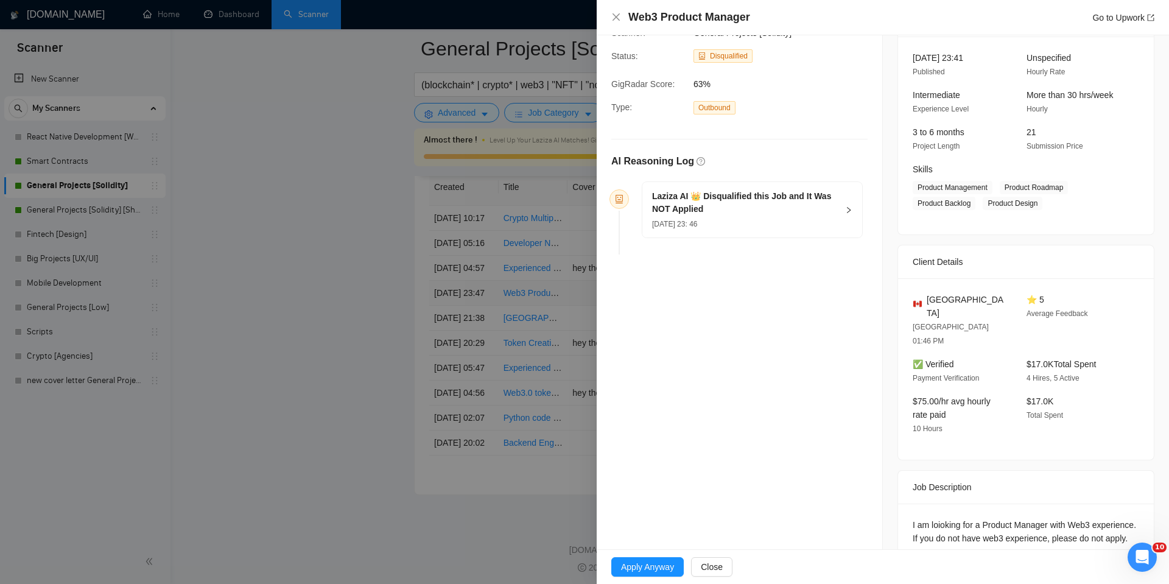
scroll to position [176, 0]
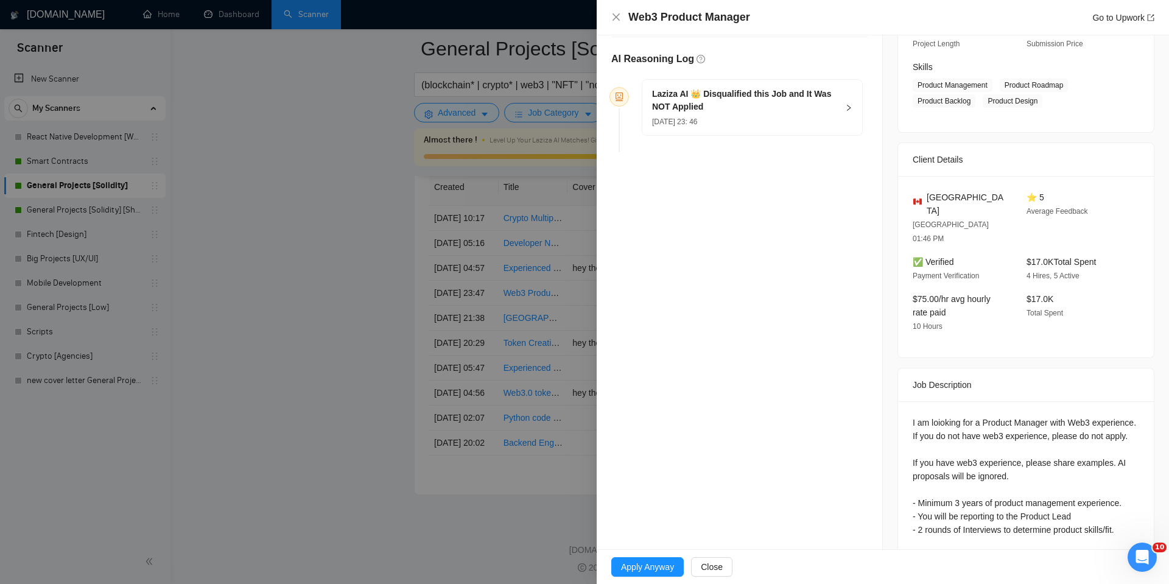
click at [535, 316] on div at bounding box center [584, 292] width 1169 height 584
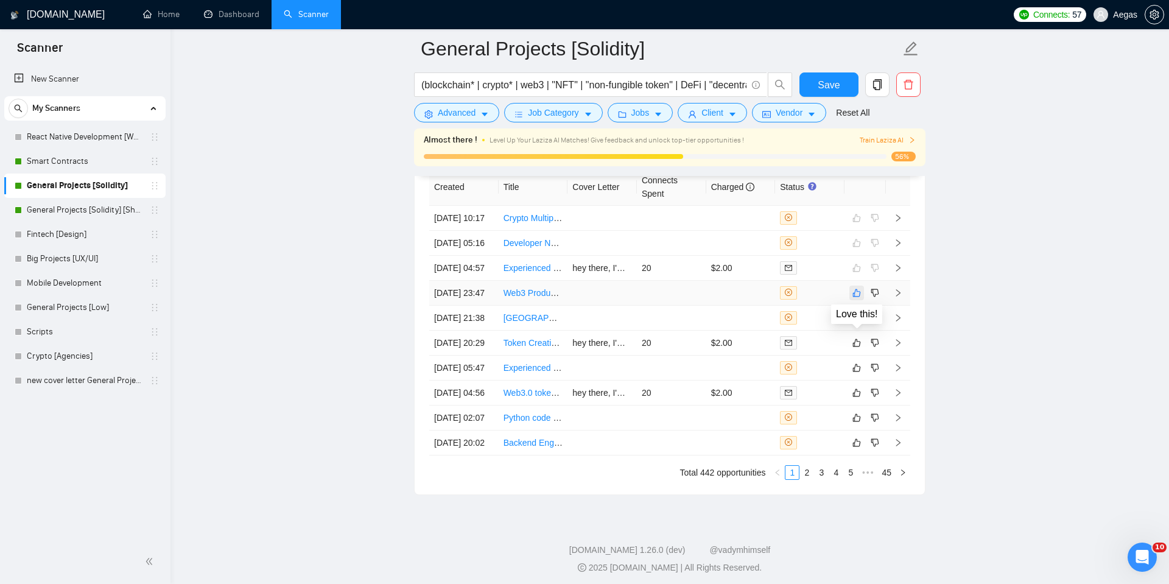
click at [862, 300] on button "button" at bounding box center [857, 293] width 15 height 15
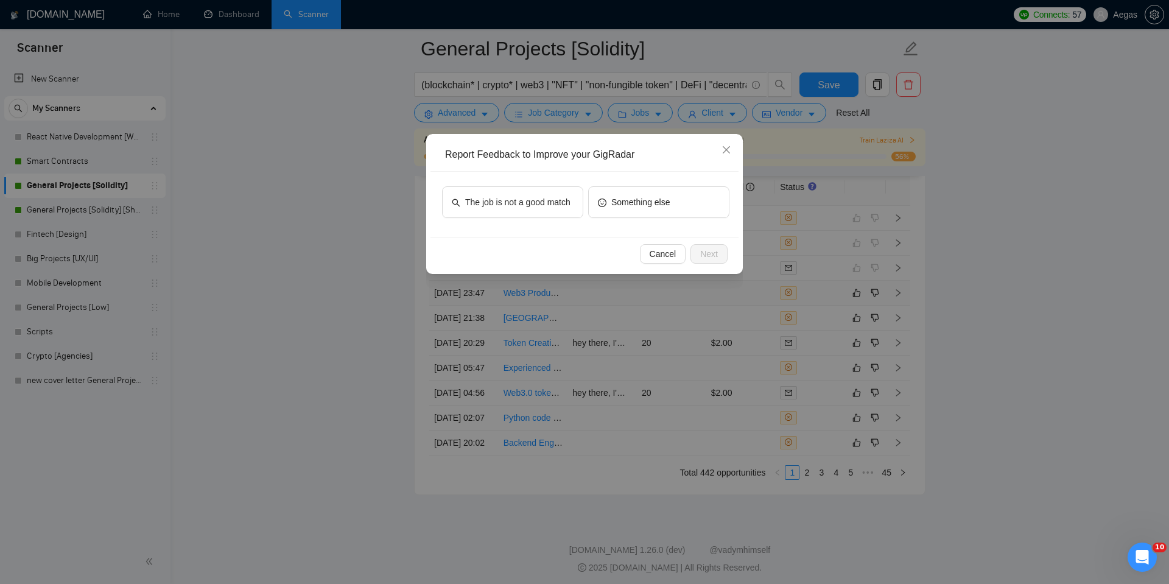
click at [552, 219] on div "The job is not a good match" at bounding box center [512, 204] width 141 height 37
click at [542, 199] on span "The job is not a good match" at bounding box center [517, 201] width 105 height 13
click at [697, 245] on button "Next" at bounding box center [709, 253] width 37 height 19
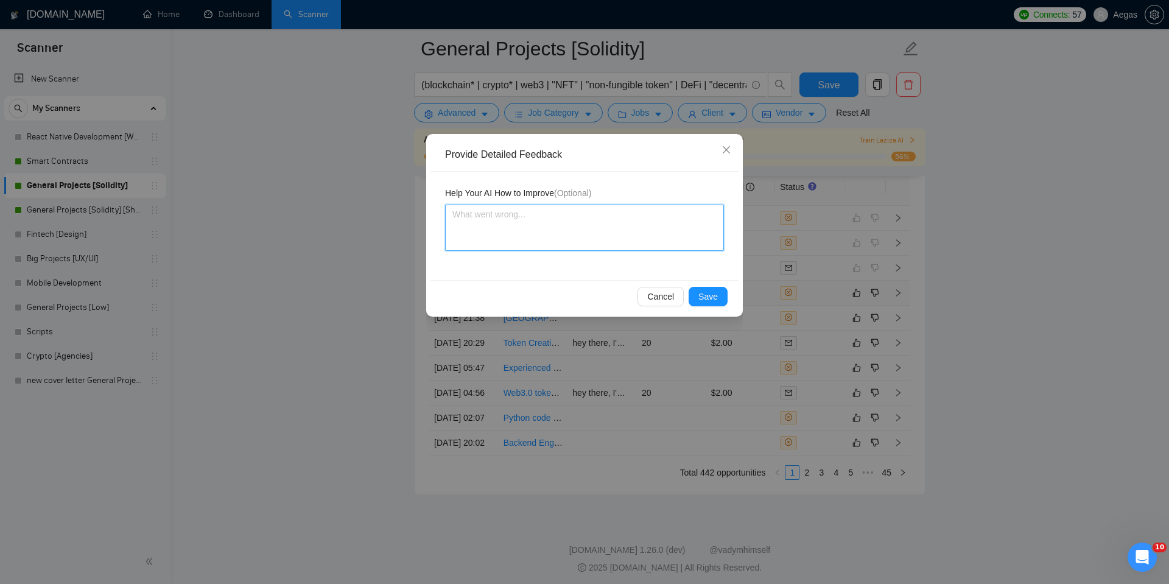
click at [679, 227] on textarea at bounding box center [584, 228] width 279 height 46
type textarea "I"
click at [717, 297] on span "Save" at bounding box center [708, 296] width 19 height 13
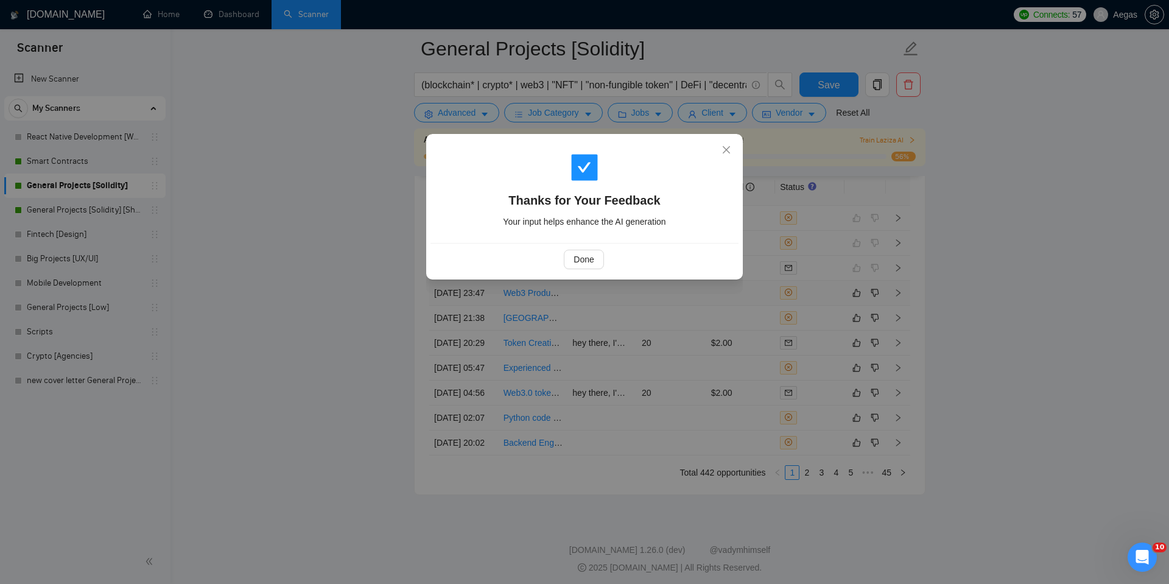
click at [605, 261] on div "Done" at bounding box center [583, 259] width 287 height 19
click at [596, 260] on button "Done" at bounding box center [584, 259] width 40 height 19
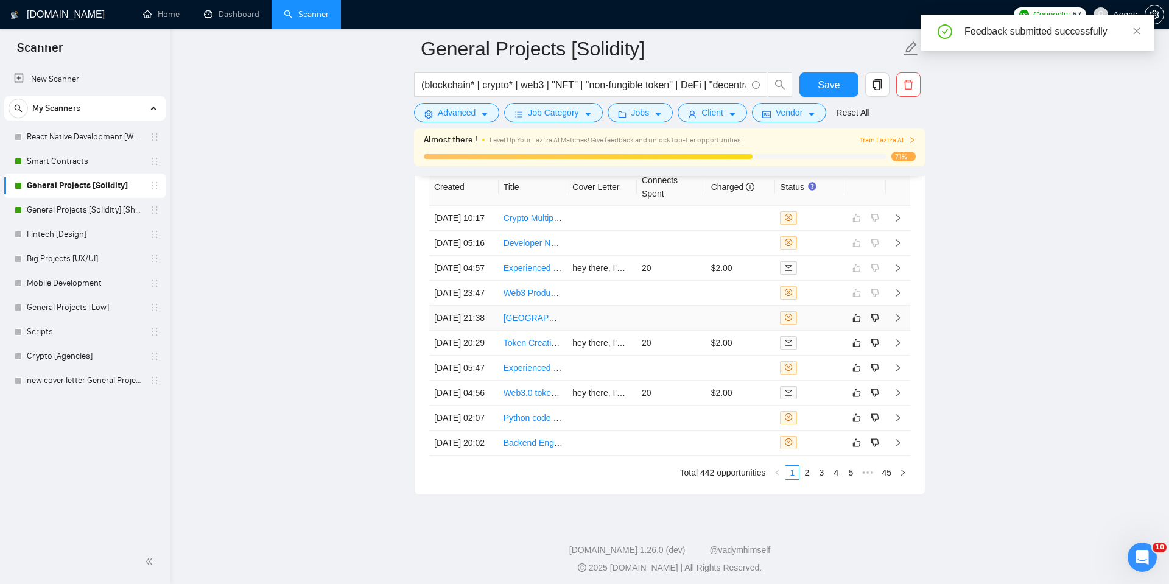
click at [808, 325] on div at bounding box center [810, 317] width 60 height 13
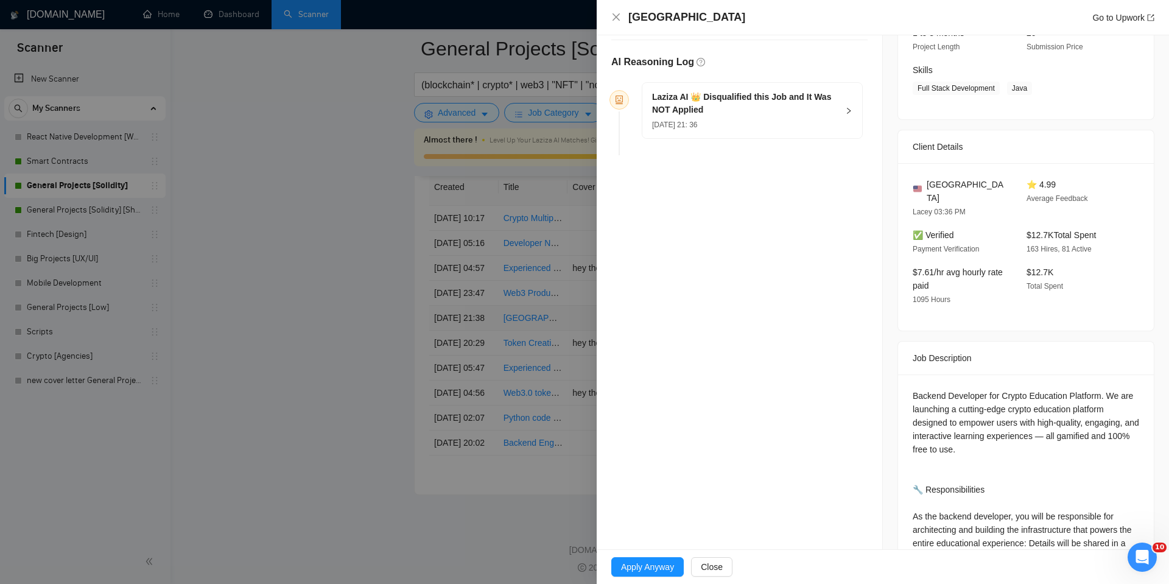
scroll to position [322, 0]
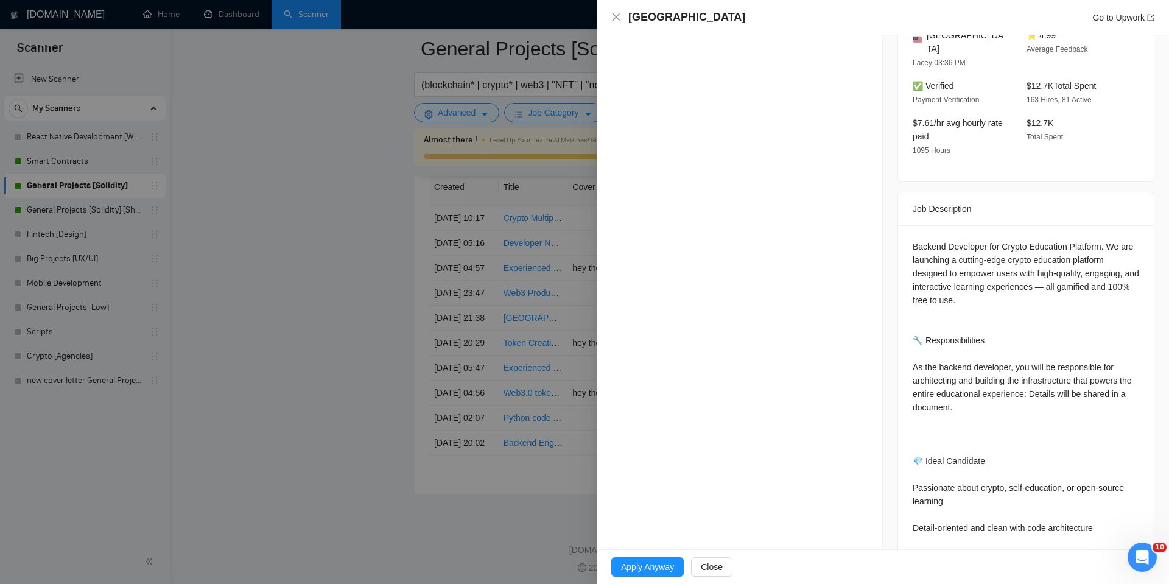
click at [521, 323] on div at bounding box center [584, 292] width 1169 height 584
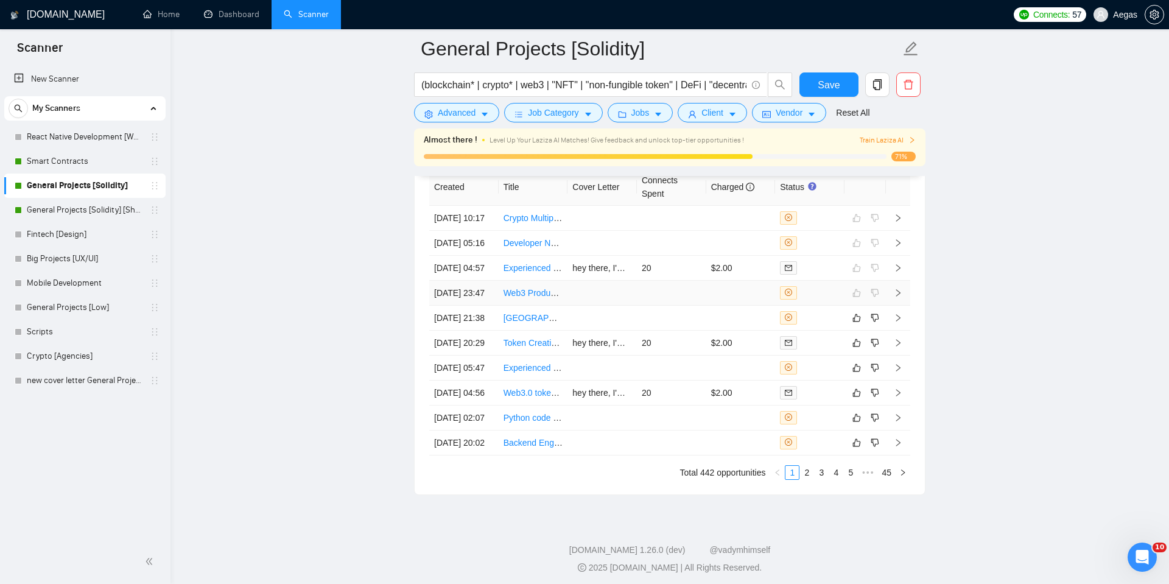
click at [815, 300] on div at bounding box center [810, 292] width 60 height 13
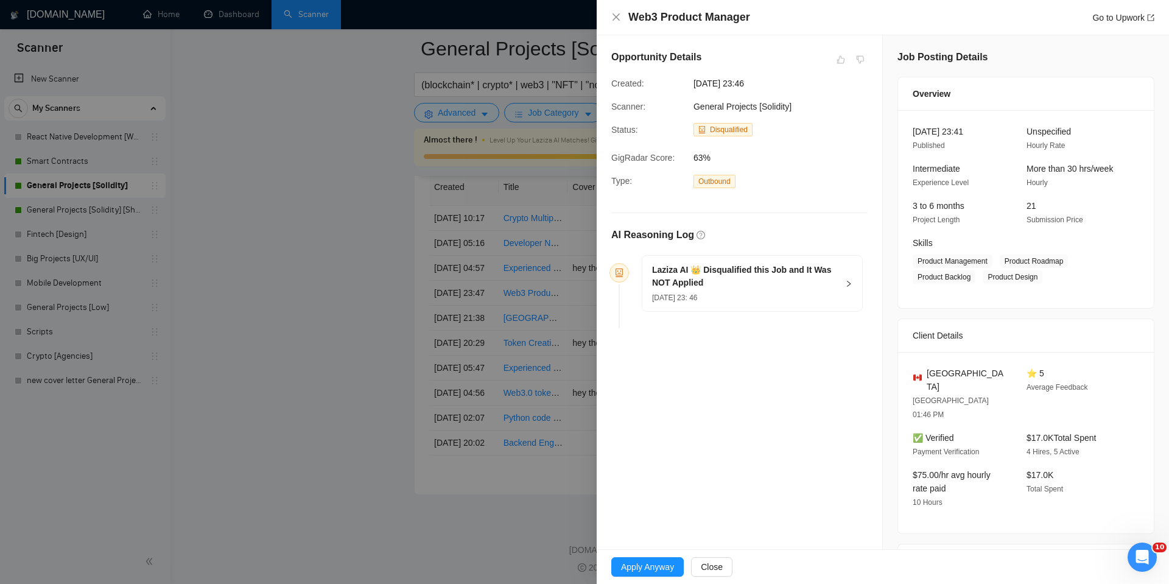
click at [836, 306] on div "Laziza AI 👑 Disqualified this Job and It Was NOT Applied [DATE] 23: 46" at bounding box center [752, 283] width 220 height 55
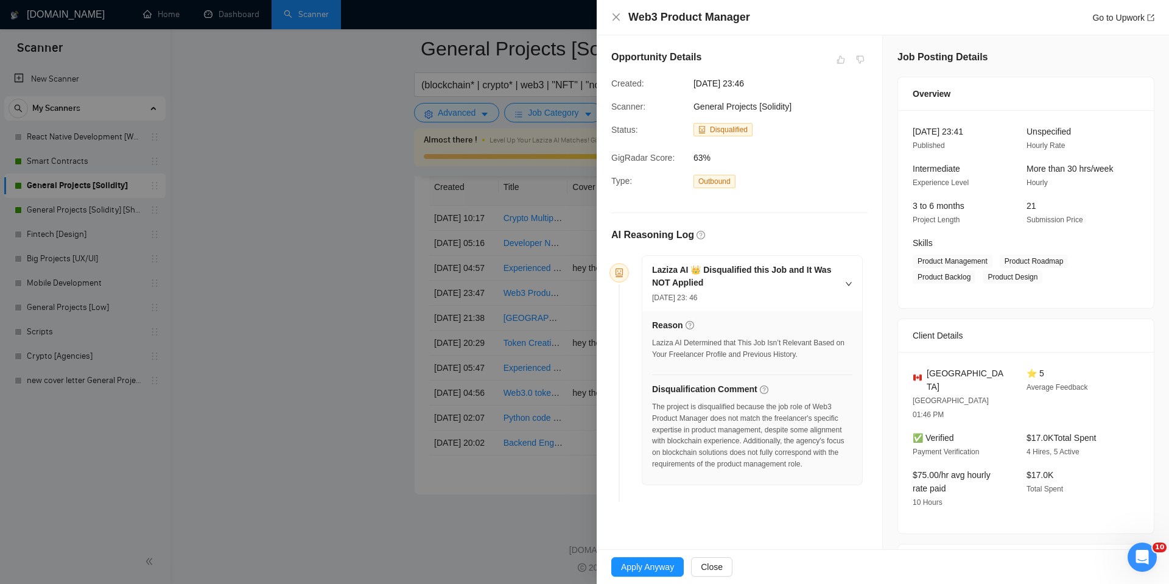
click at [529, 345] on div at bounding box center [584, 292] width 1169 height 584
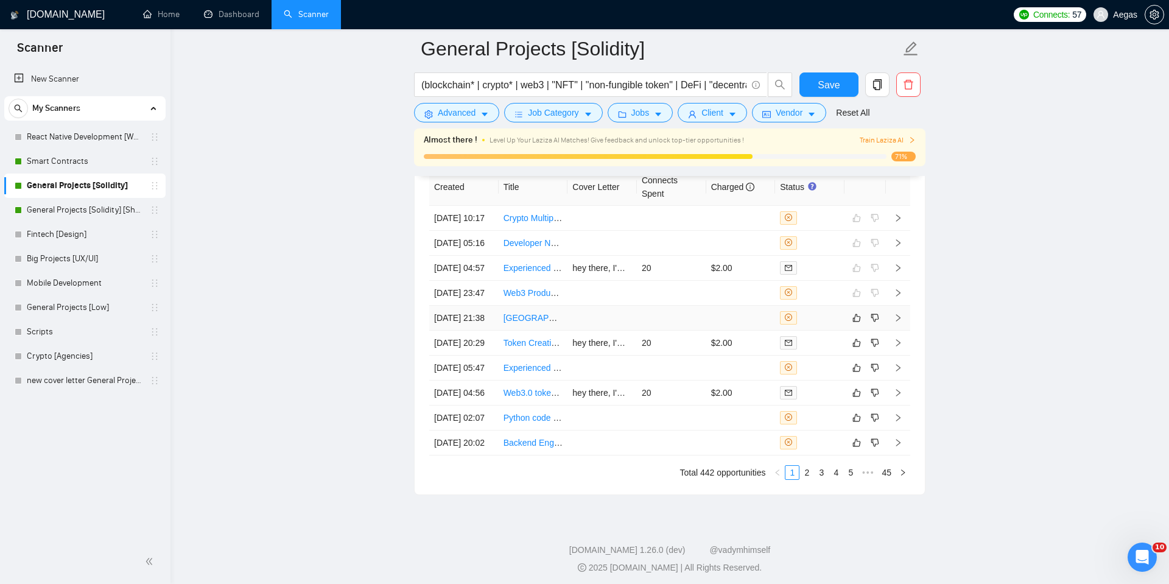
click at [806, 325] on div at bounding box center [810, 317] width 60 height 13
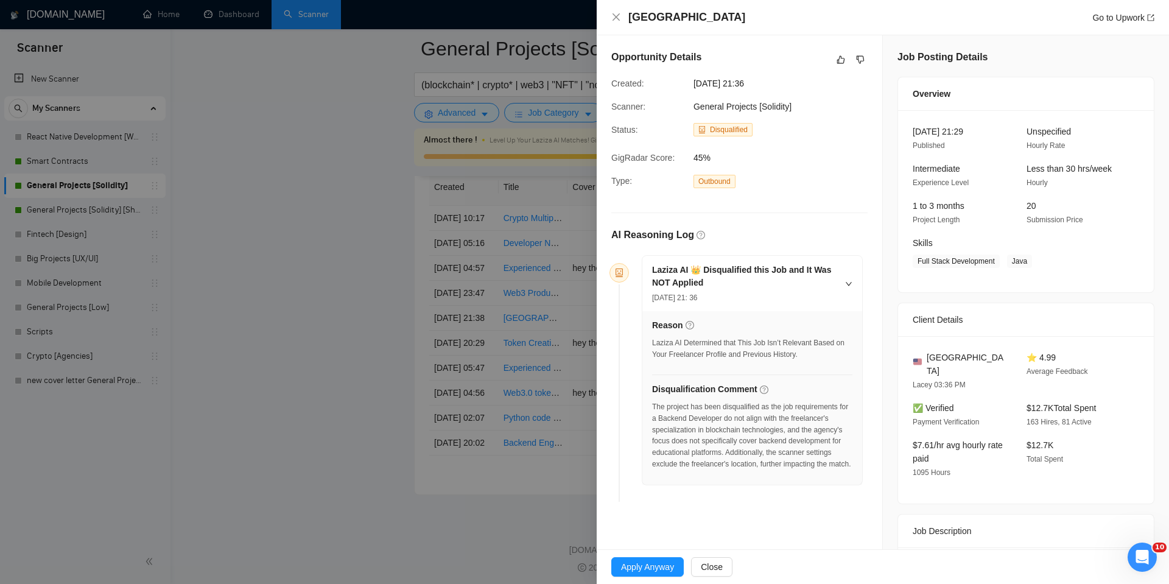
click at [586, 386] on div at bounding box center [584, 292] width 1169 height 584
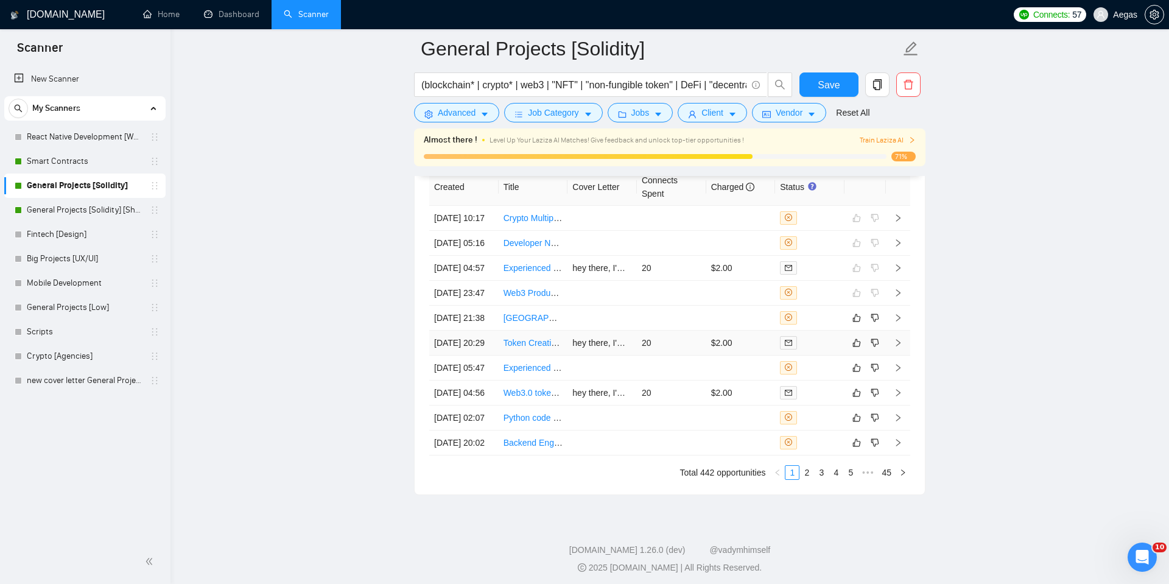
click at [811, 356] on td at bounding box center [809, 343] width 69 height 25
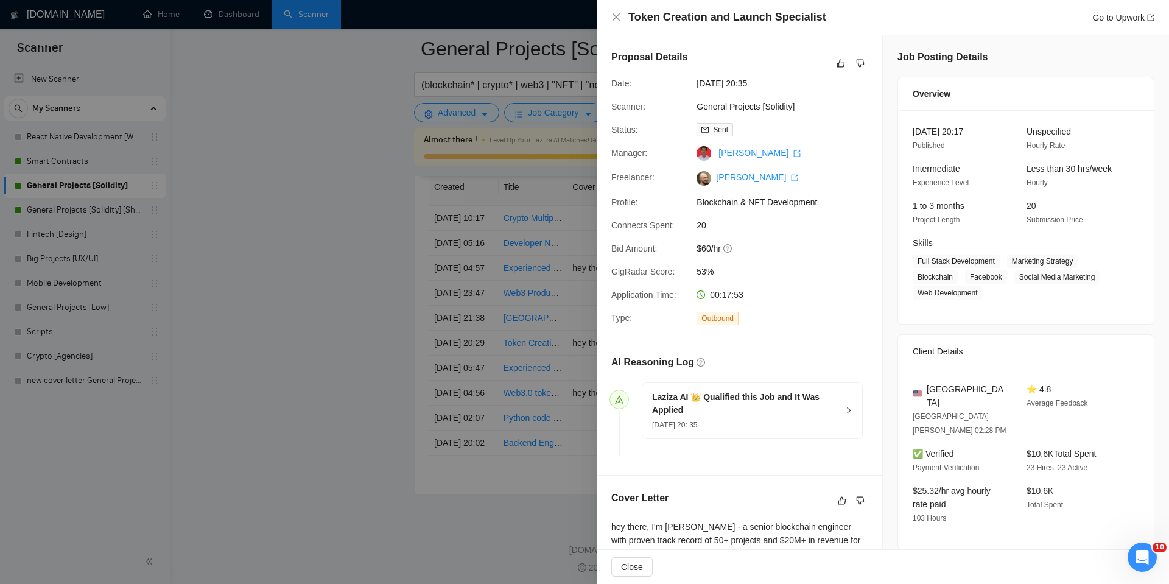
click at [463, 340] on div at bounding box center [584, 292] width 1169 height 584
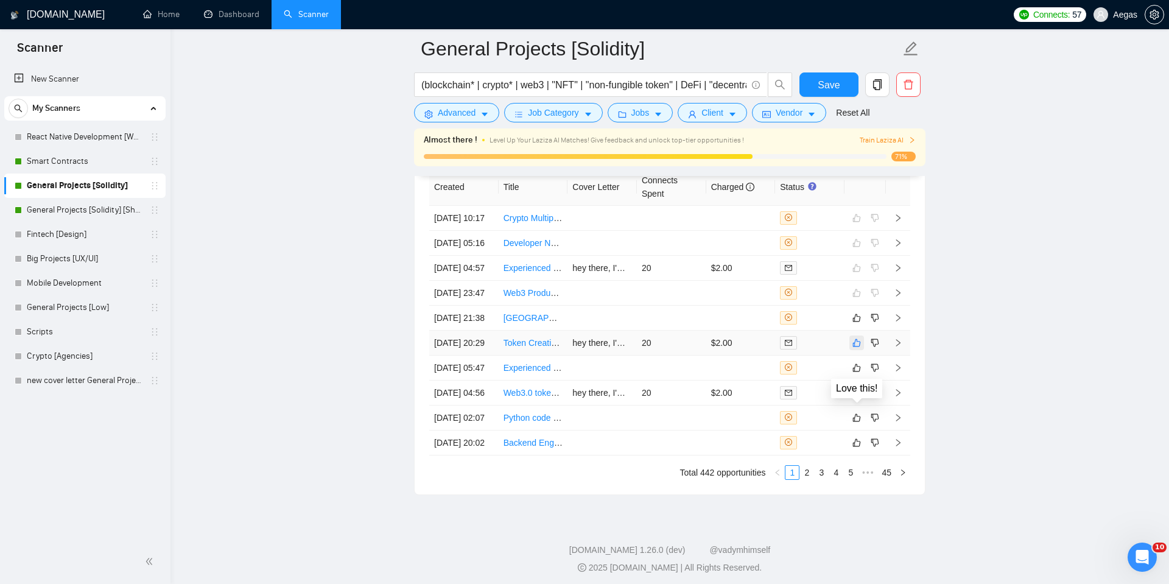
click at [853, 348] on icon "like" at bounding box center [857, 343] width 9 height 10
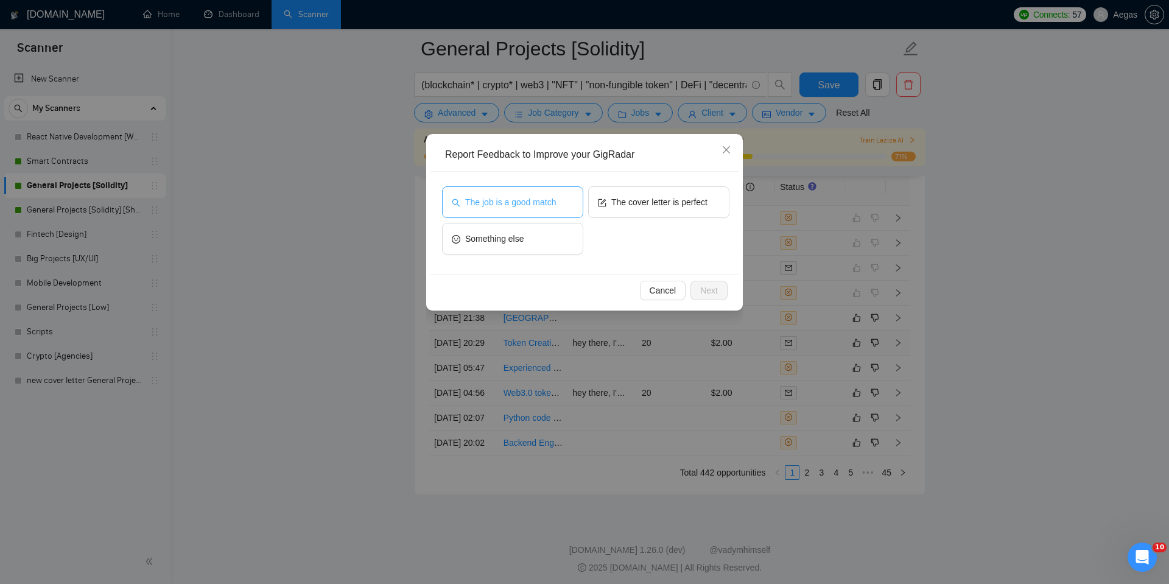
click at [527, 211] on button "The job is a good match" at bounding box center [512, 202] width 141 height 32
click at [705, 287] on span "Next" at bounding box center [709, 290] width 18 height 13
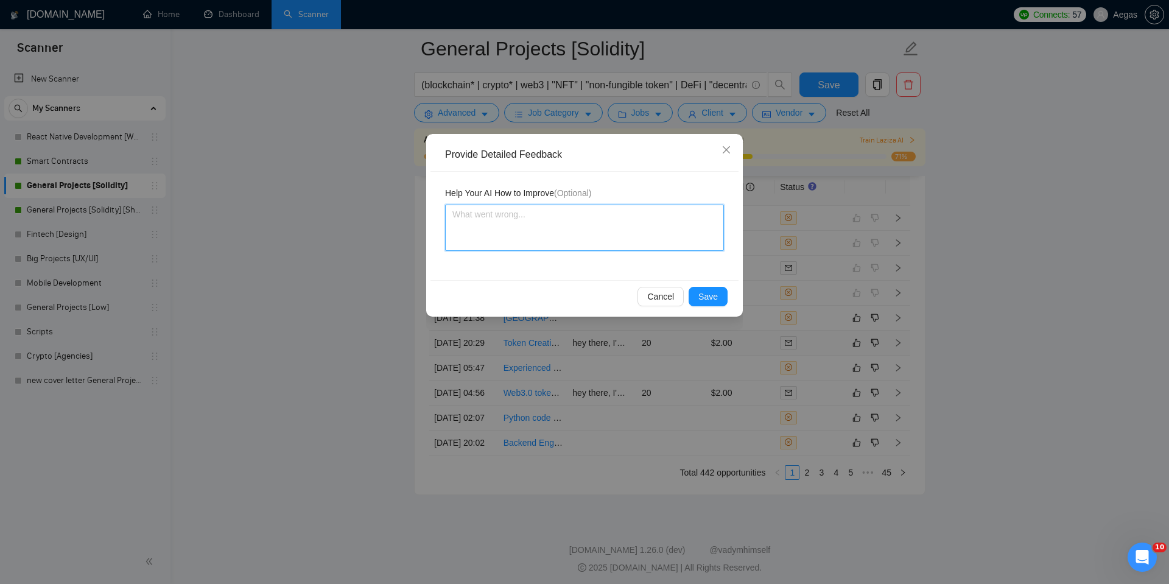
click at [599, 206] on textarea at bounding box center [584, 228] width 279 height 46
click at [712, 308] on div "Cancel Save" at bounding box center [585, 296] width 308 height 32
click at [712, 295] on span "Save" at bounding box center [708, 296] width 19 height 13
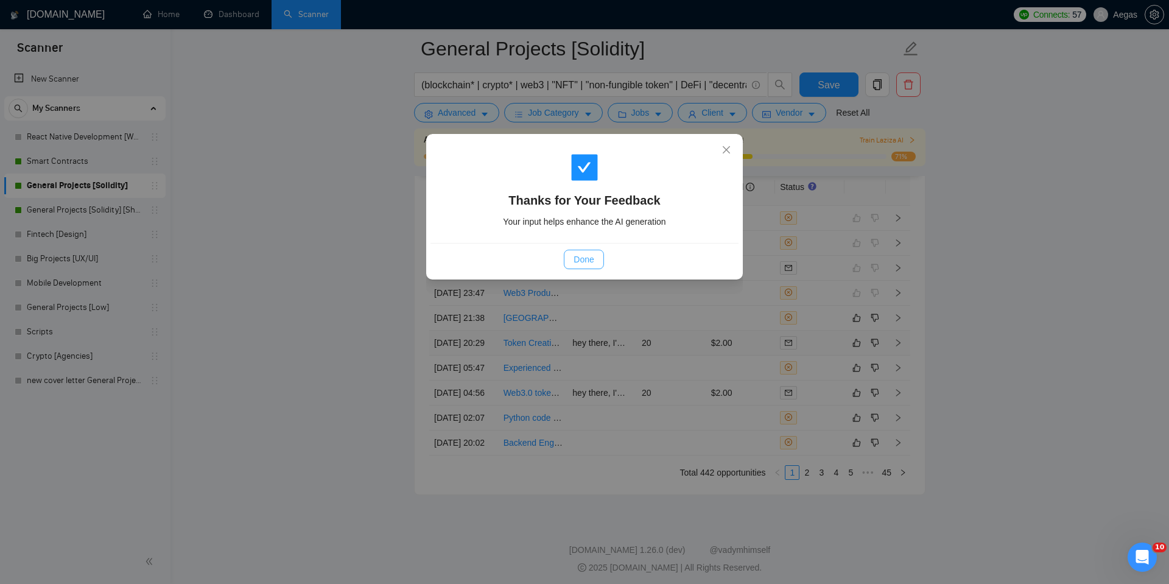
click at [593, 258] on span "Done" at bounding box center [584, 259] width 20 height 13
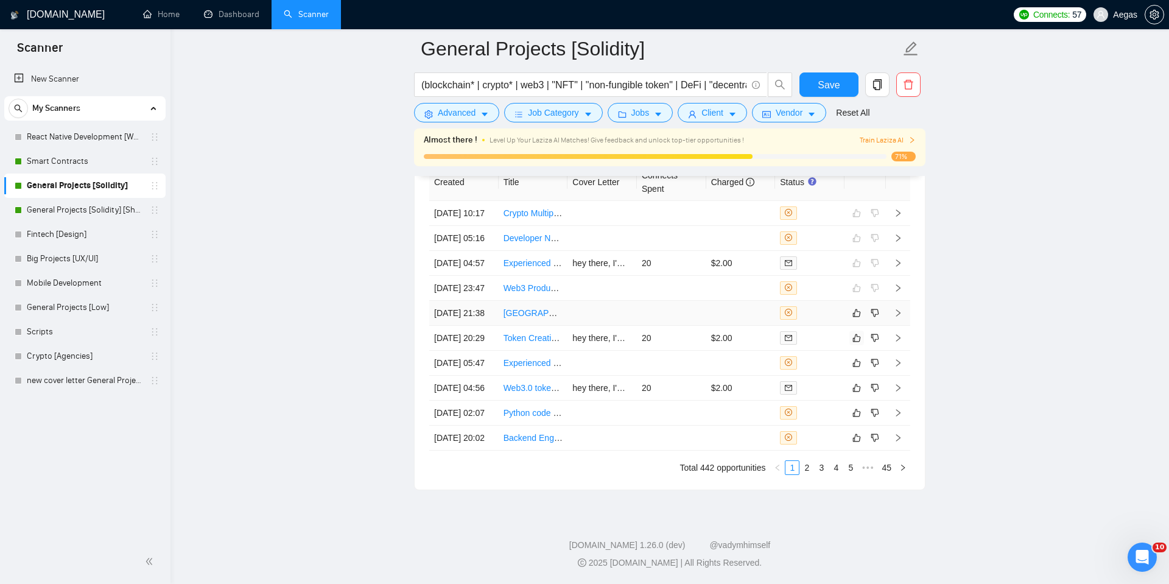
scroll to position [3264, 0]
click at [817, 376] on td at bounding box center [809, 363] width 69 height 25
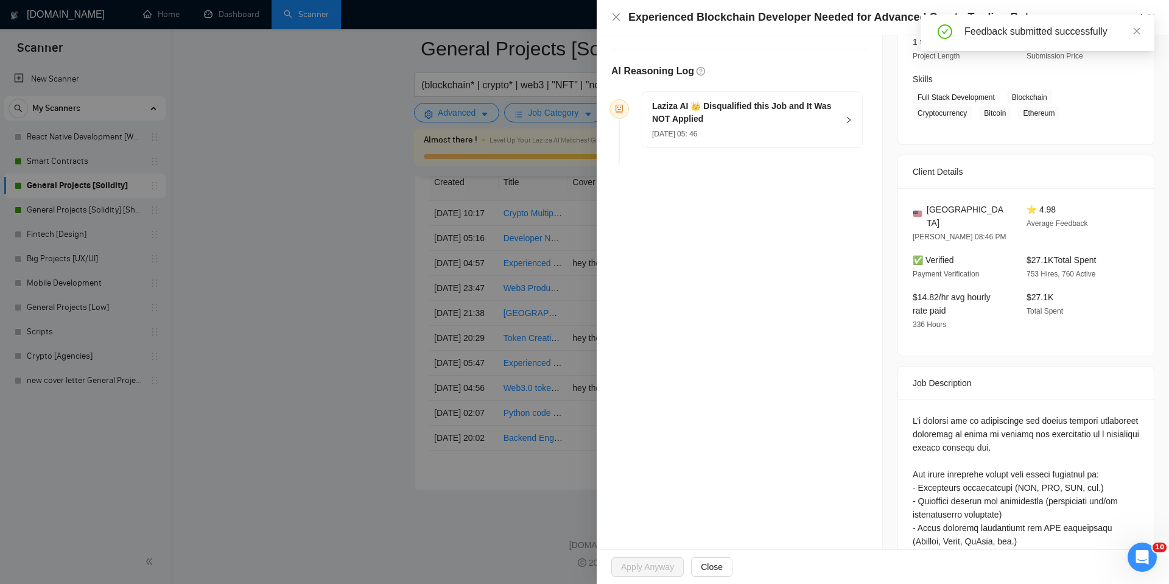
scroll to position [379, 0]
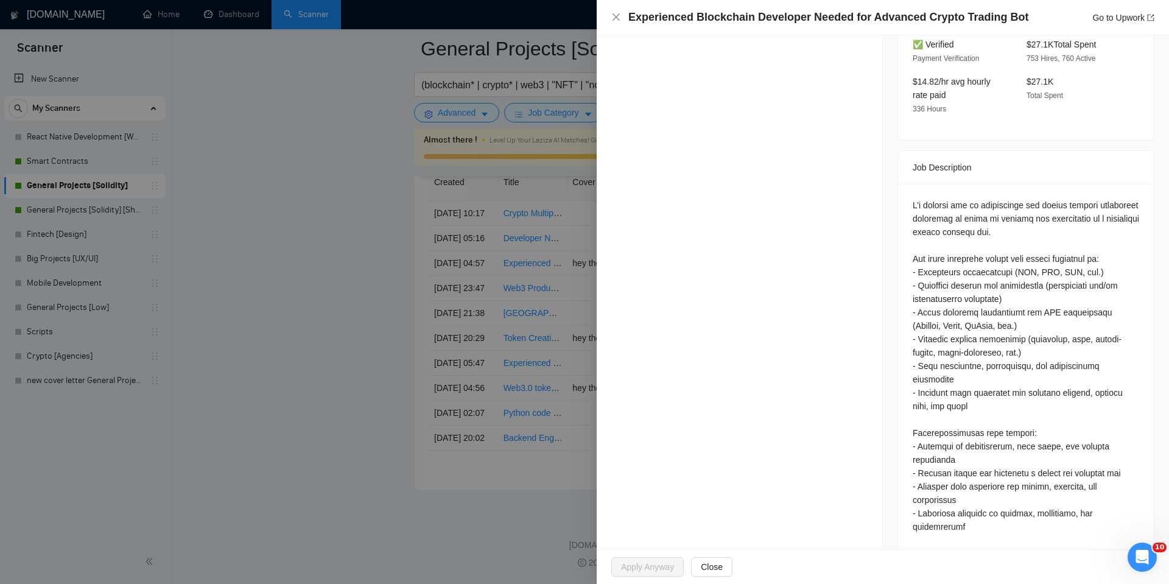
click at [549, 303] on div at bounding box center [584, 292] width 1169 height 584
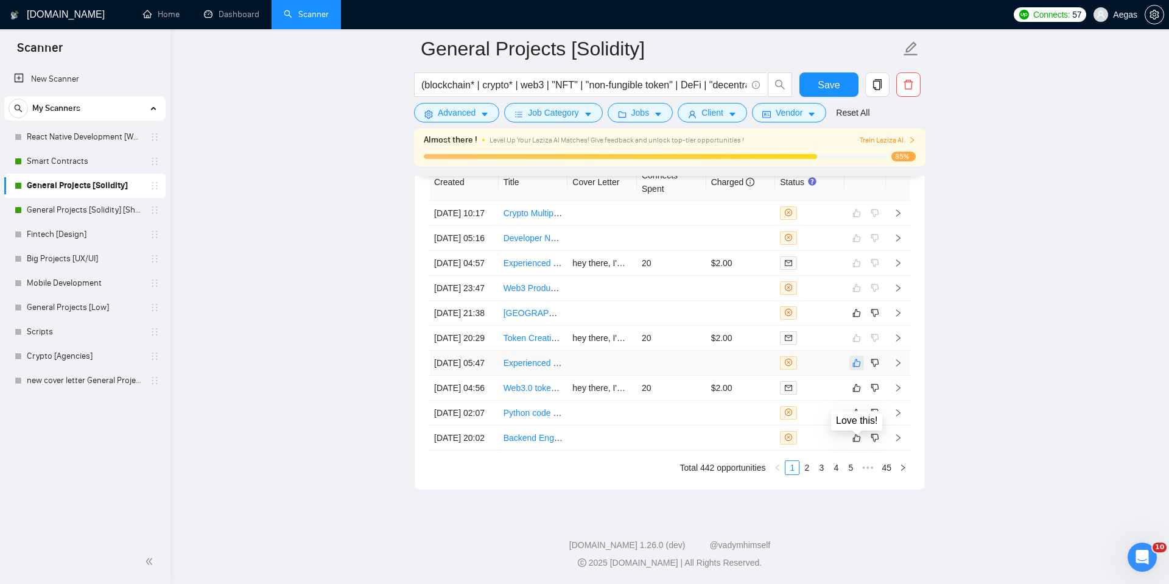
click at [857, 368] on icon "like" at bounding box center [857, 363] width 9 height 10
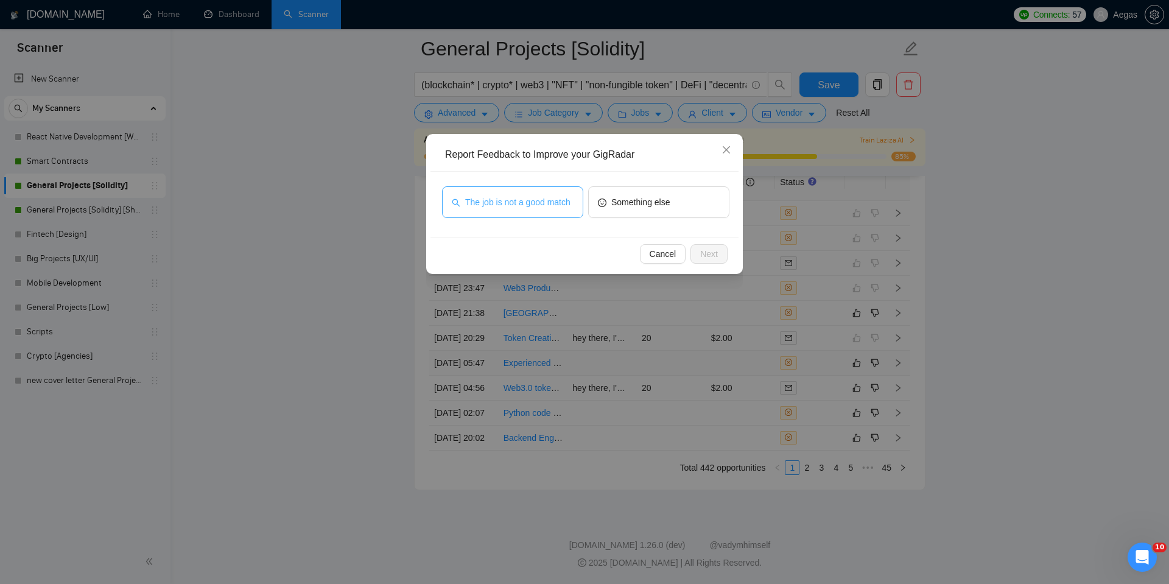
click at [568, 206] on span "The job is not a good match" at bounding box center [517, 201] width 105 height 13
click at [711, 259] on span "Next" at bounding box center [709, 253] width 18 height 13
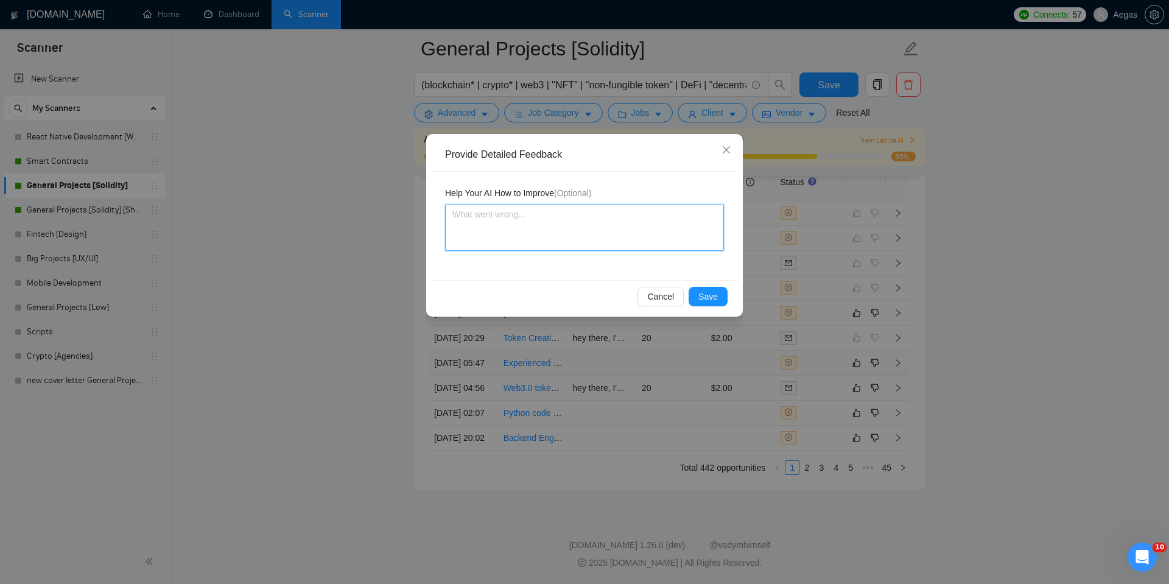
click at [672, 223] on textarea at bounding box center [584, 228] width 279 height 46
click at [712, 290] on span "Save" at bounding box center [708, 296] width 19 height 13
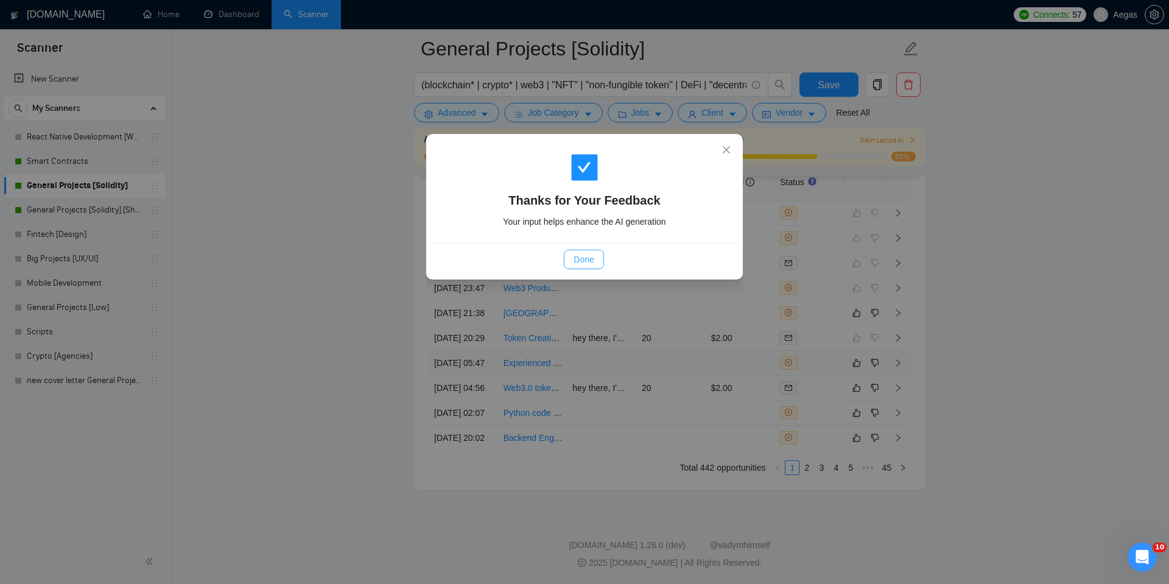
click at [599, 260] on button "Done" at bounding box center [584, 259] width 40 height 19
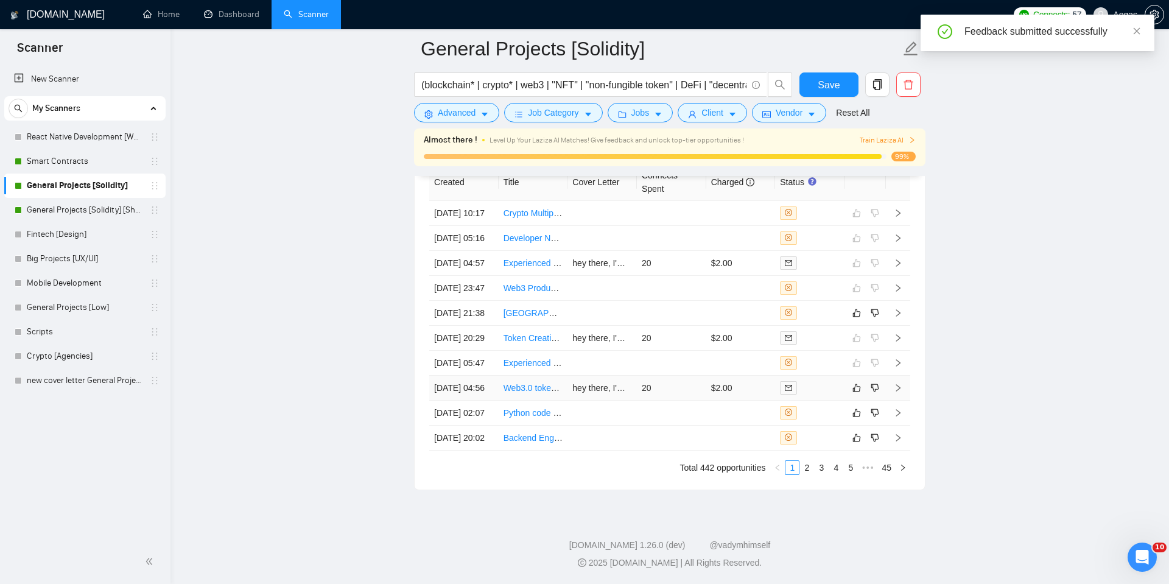
click at [824, 395] on div at bounding box center [810, 388] width 60 height 14
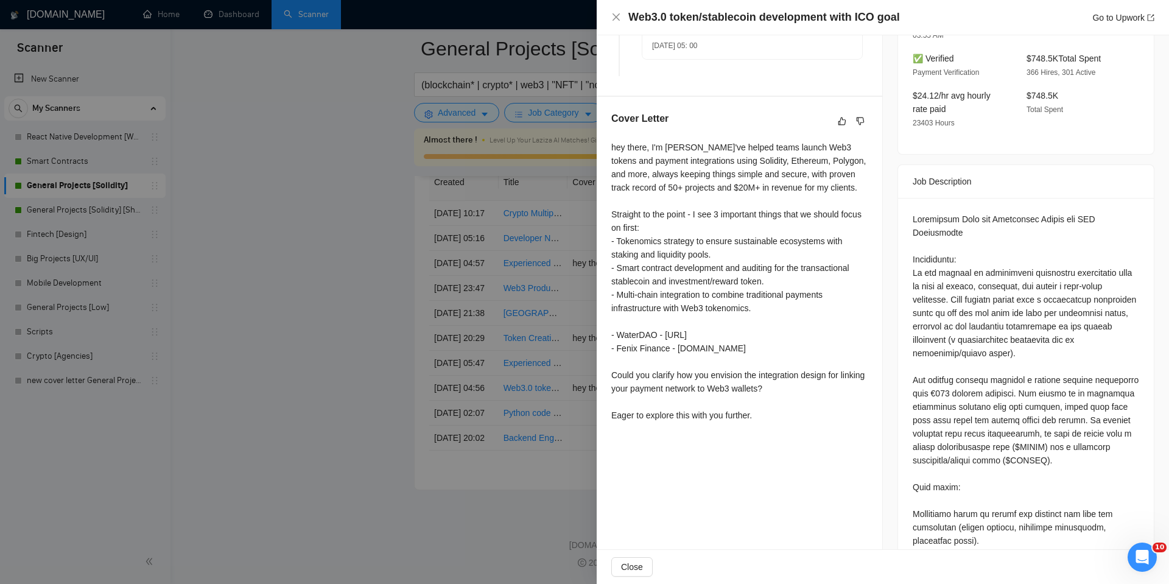
click at [549, 339] on div at bounding box center [584, 292] width 1169 height 584
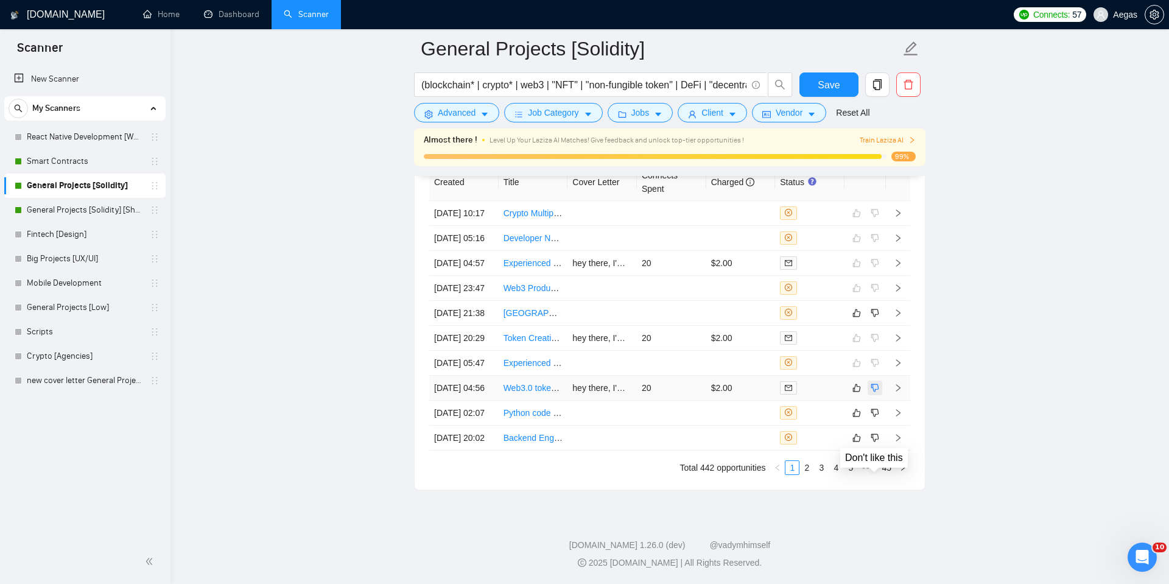
click at [877, 393] on icon "dislike" at bounding box center [875, 388] width 9 height 10
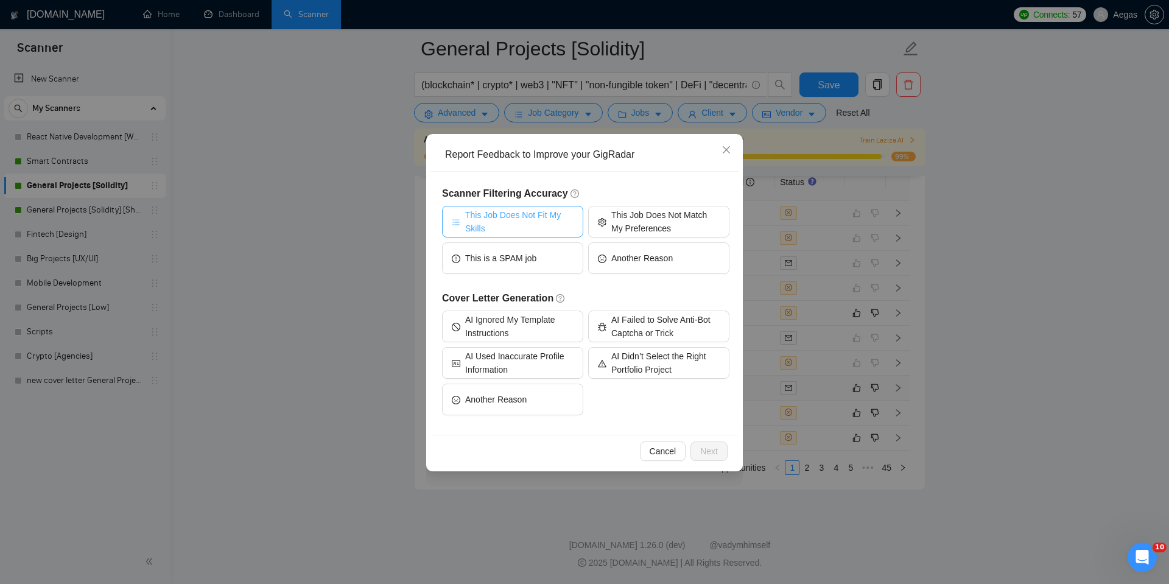
click at [537, 230] on span "This Job Does Not Fit My Skills" at bounding box center [519, 221] width 108 height 27
click at [700, 440] on div "Cancel Next" at bounding box center [585, 451] width 308 height 32
click at [700, 446] on span "Next" at bounding box center [709, 451] width 18 height 13
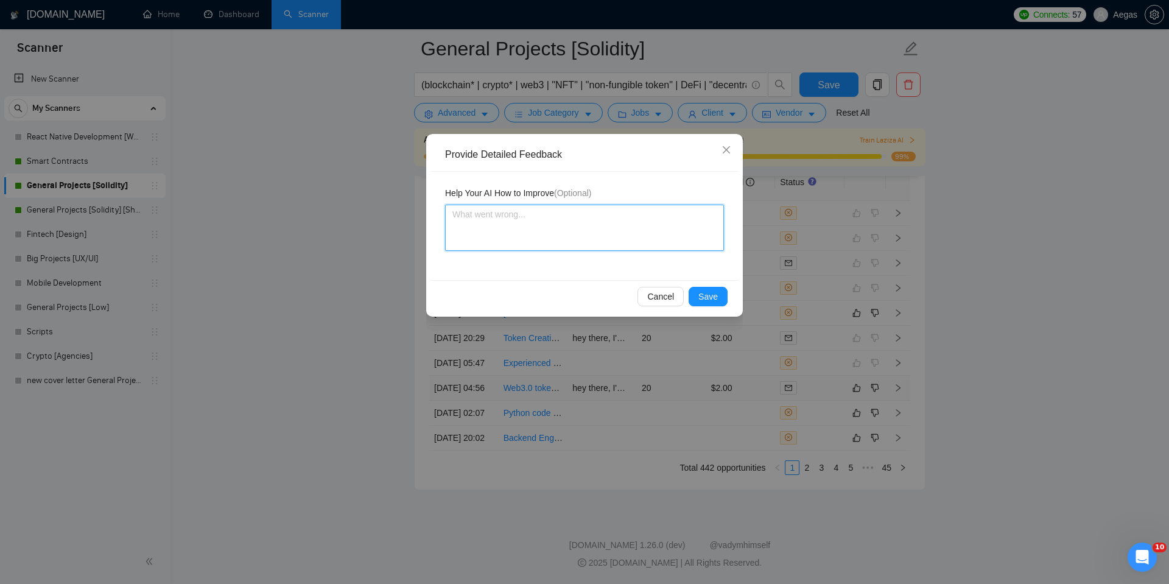
click at [625, 247] on textarea at bounding box center [584, 228] width 279 height 46
click at [711, 298] on span "Save" at bounding box center [708, 296] width 19 height 13
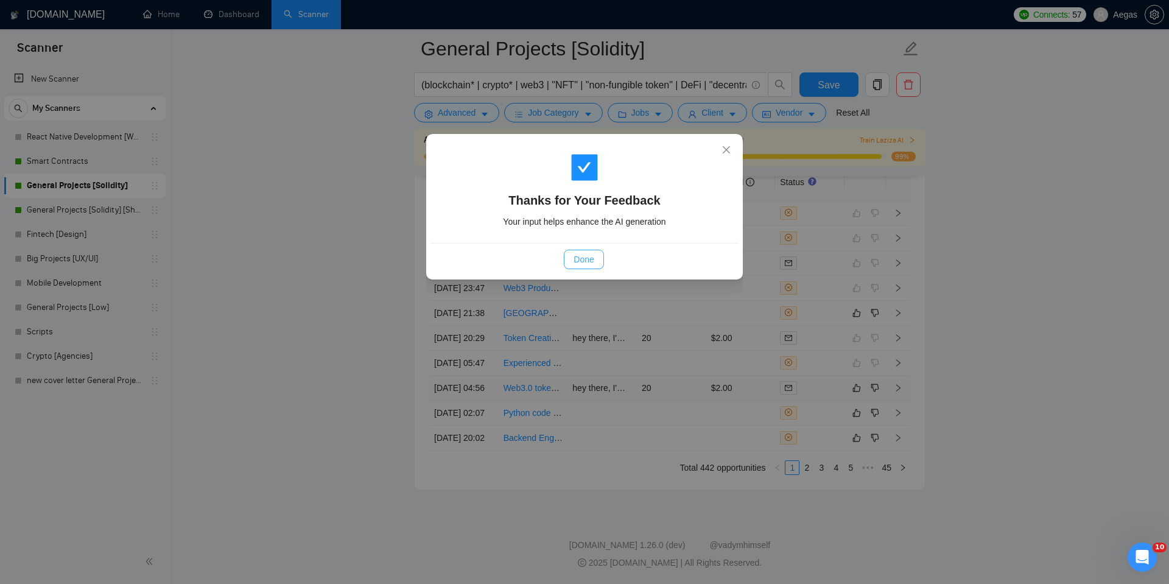
click at [585, 255] on span "Done" at bounding box center [584, 259] width 20 height 13
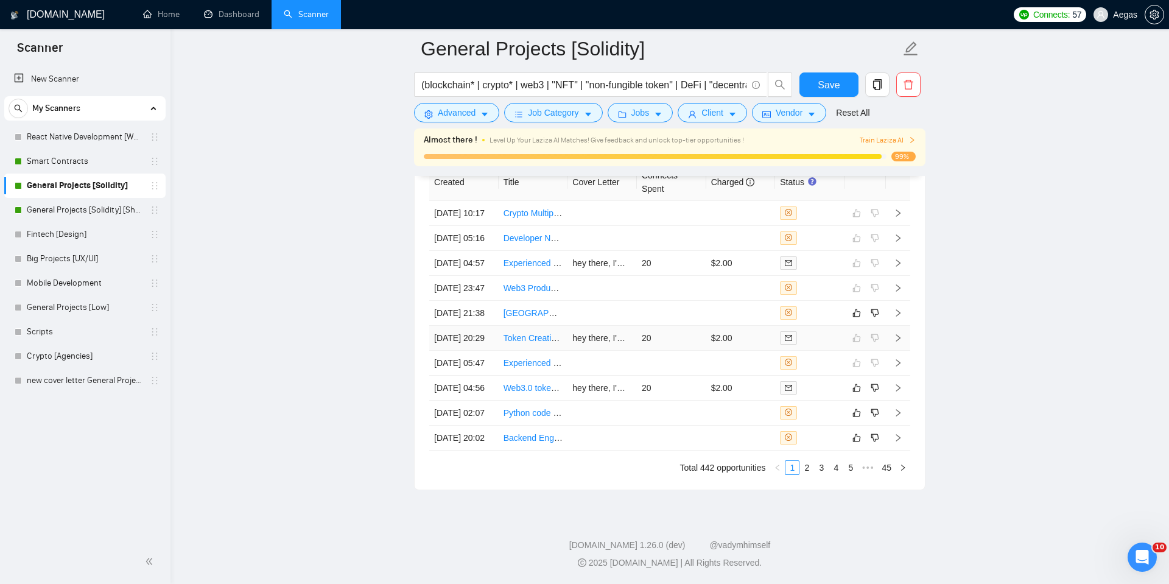
scroll to position [3263, 0]
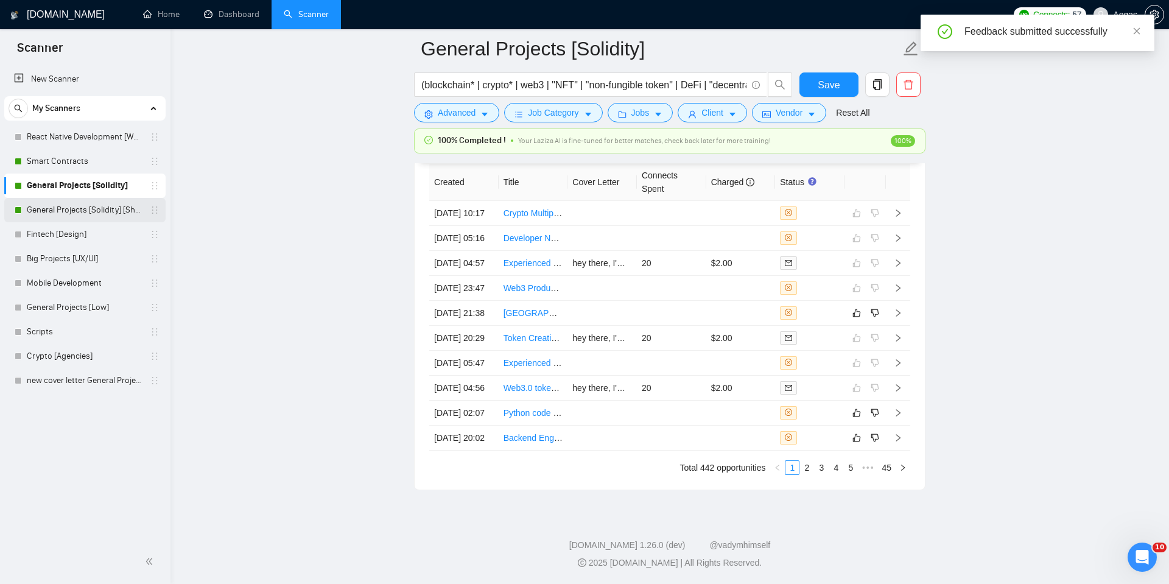
click at [94, 208] on link "General Projects [Solidity] [Short]" at bounding box center [85, 210] width 116 height 24
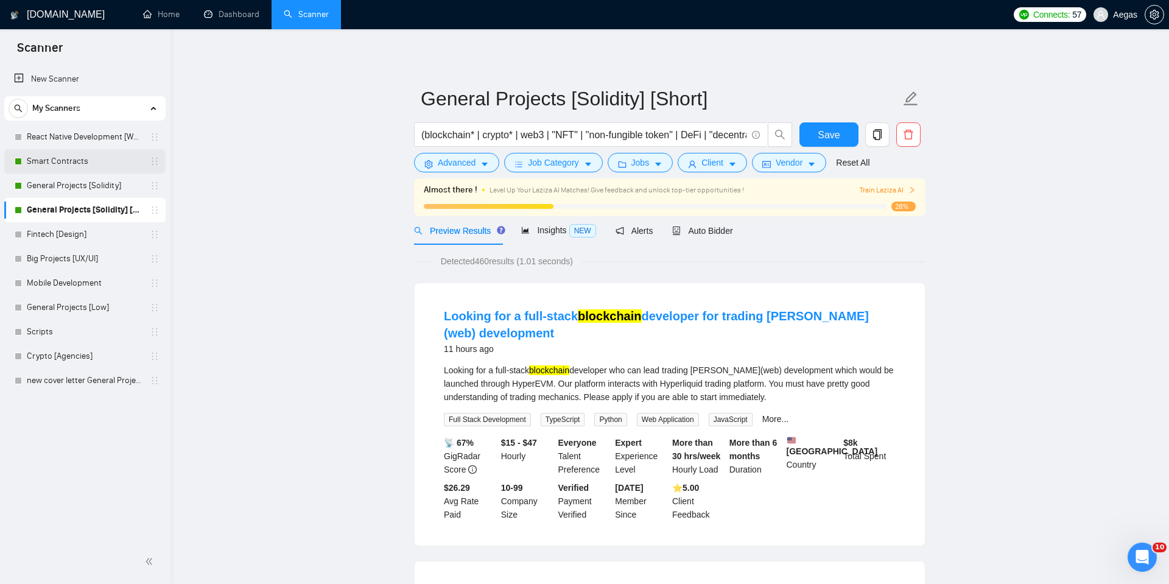
click at [109, 159] on link "Smart Contracts" at bounding box center [85, 161] width 116 height 24
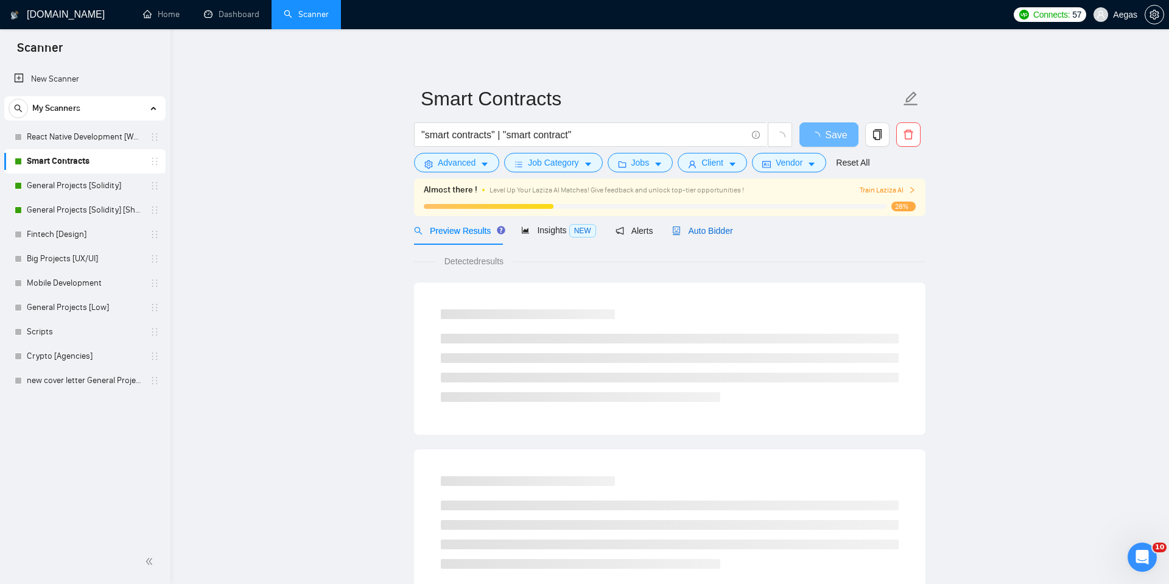
click at [722, 233] on span "Auto Bidder" at bounding box center [702, 231] width 60 height 10
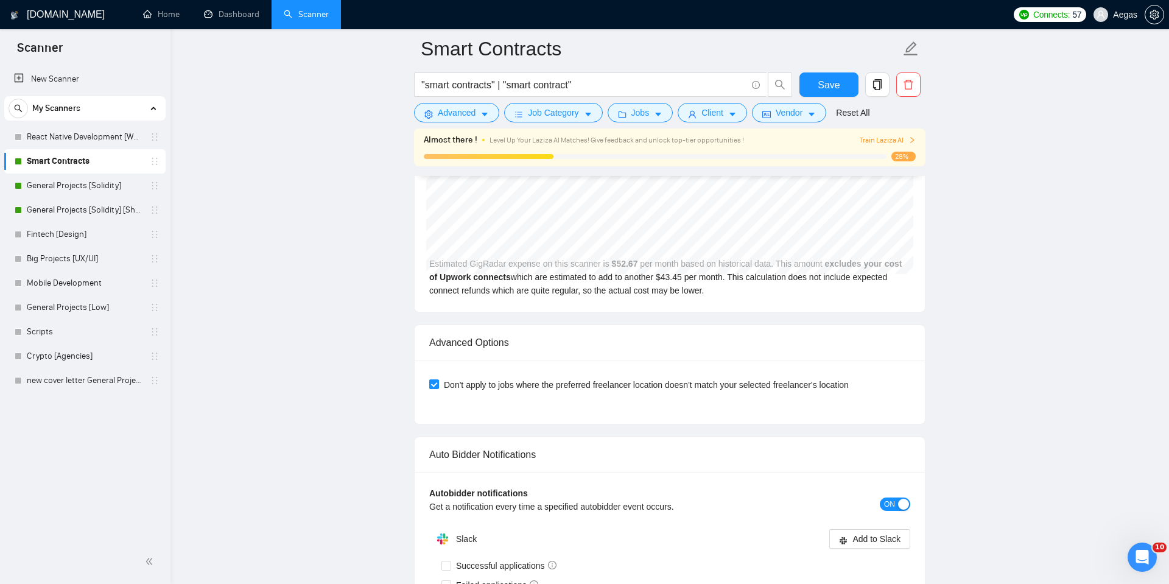
scroll to position [2559, 0]
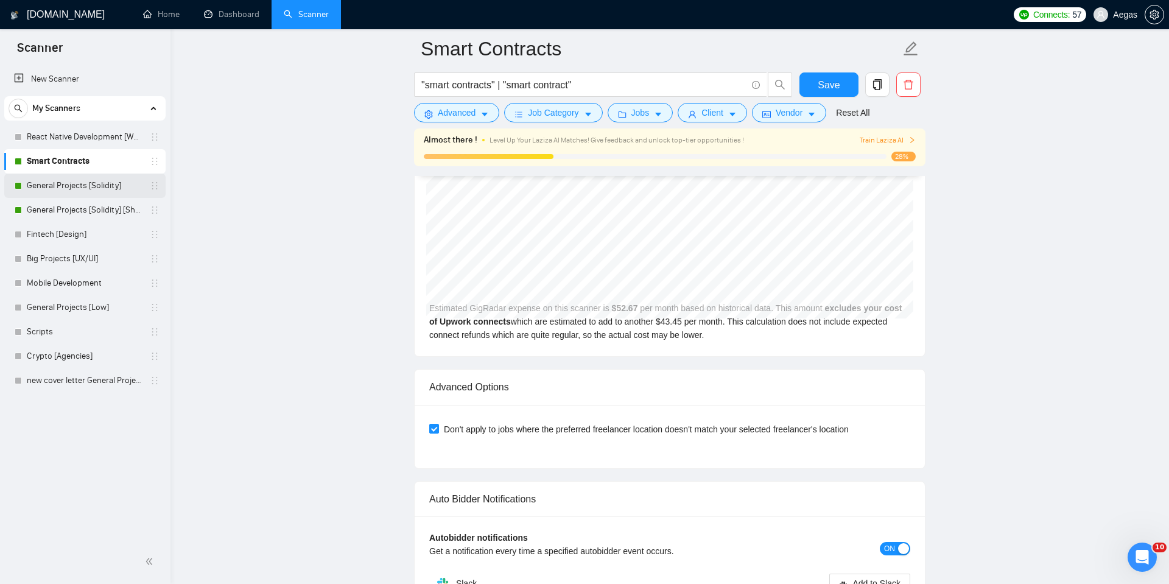
click at [51, 183] on link "General Projects [Solidity]" at bounding box center [85, 186] width 116 height 24
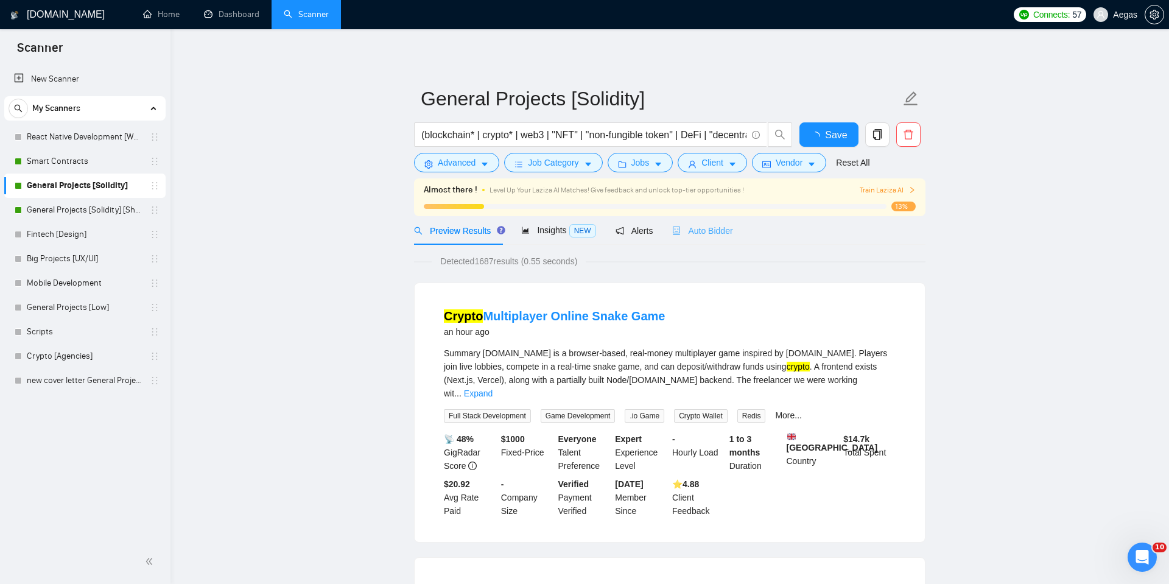
click at [688, 222] on div "Auto Bidder" at bounding box center [702, 230] width 60 height 29
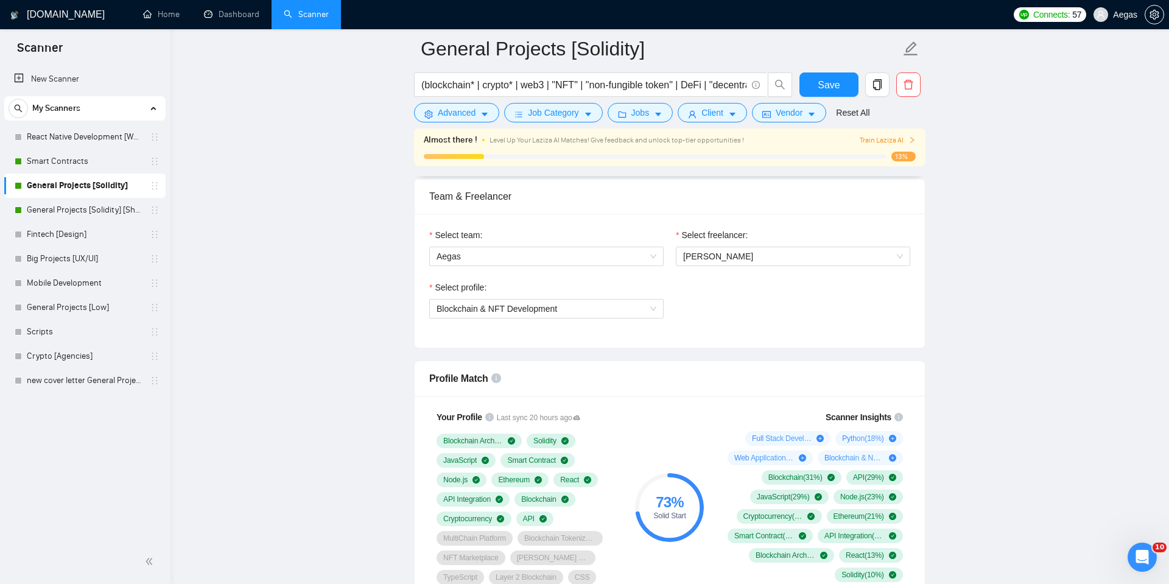
scroll to position [731, 0]
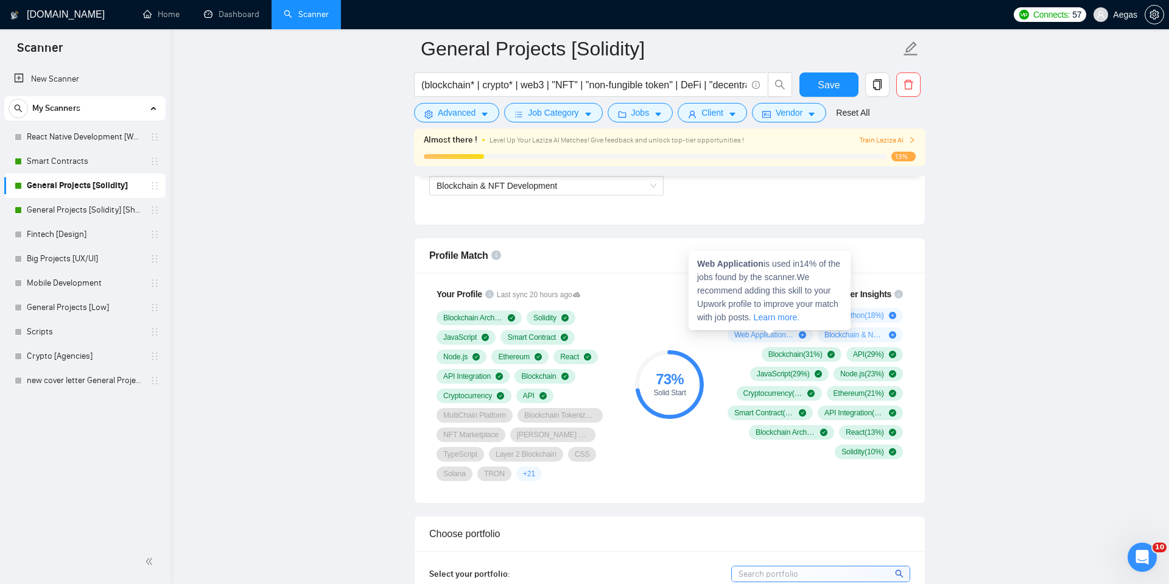
click at [799, 331] on icon "plus-circle" at bounding box center [802, 334] width 7 height 7
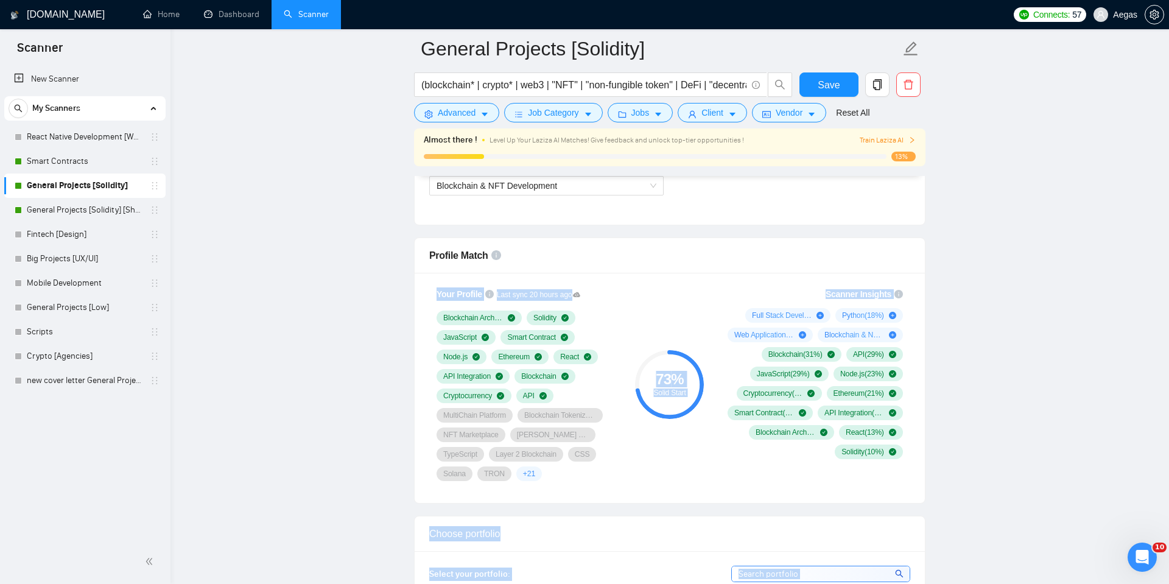
drag, startPoint x: 918, startPoint y: 251, endPoint x: 792, endPoint y: 255, distance: 126.7
click at [852, 275] on div "Your Profile Last sync 20 hours ago Blockchain Architecture Solidity JavaScript…" at bounding box center [670, 388] width 510 height 230
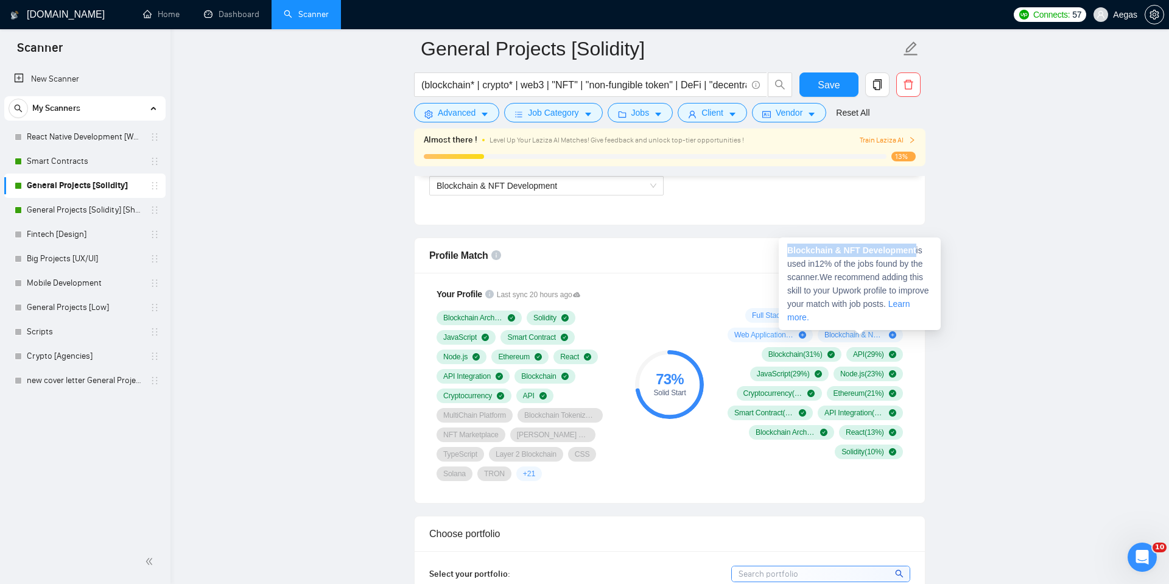
drag, startPoint x: 917, startPoint y: 253, endPoint x: 788, endPoint y: 251, distance: 129.1
click at [788, 251] on strong "Blockchain & NFT Development" at bounding box center [851, 250] width 129 height 10
copy strong "Blockchain & NFT Development"
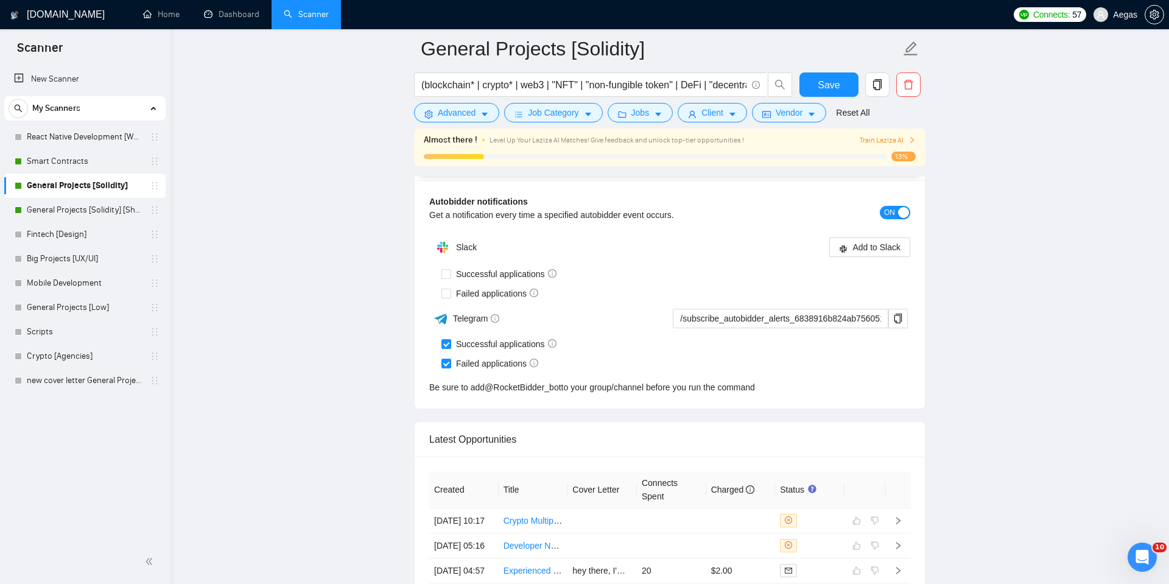
scroll to position [3109, 0]
